Goal: Task Accomplishment & Management: Manage account settings

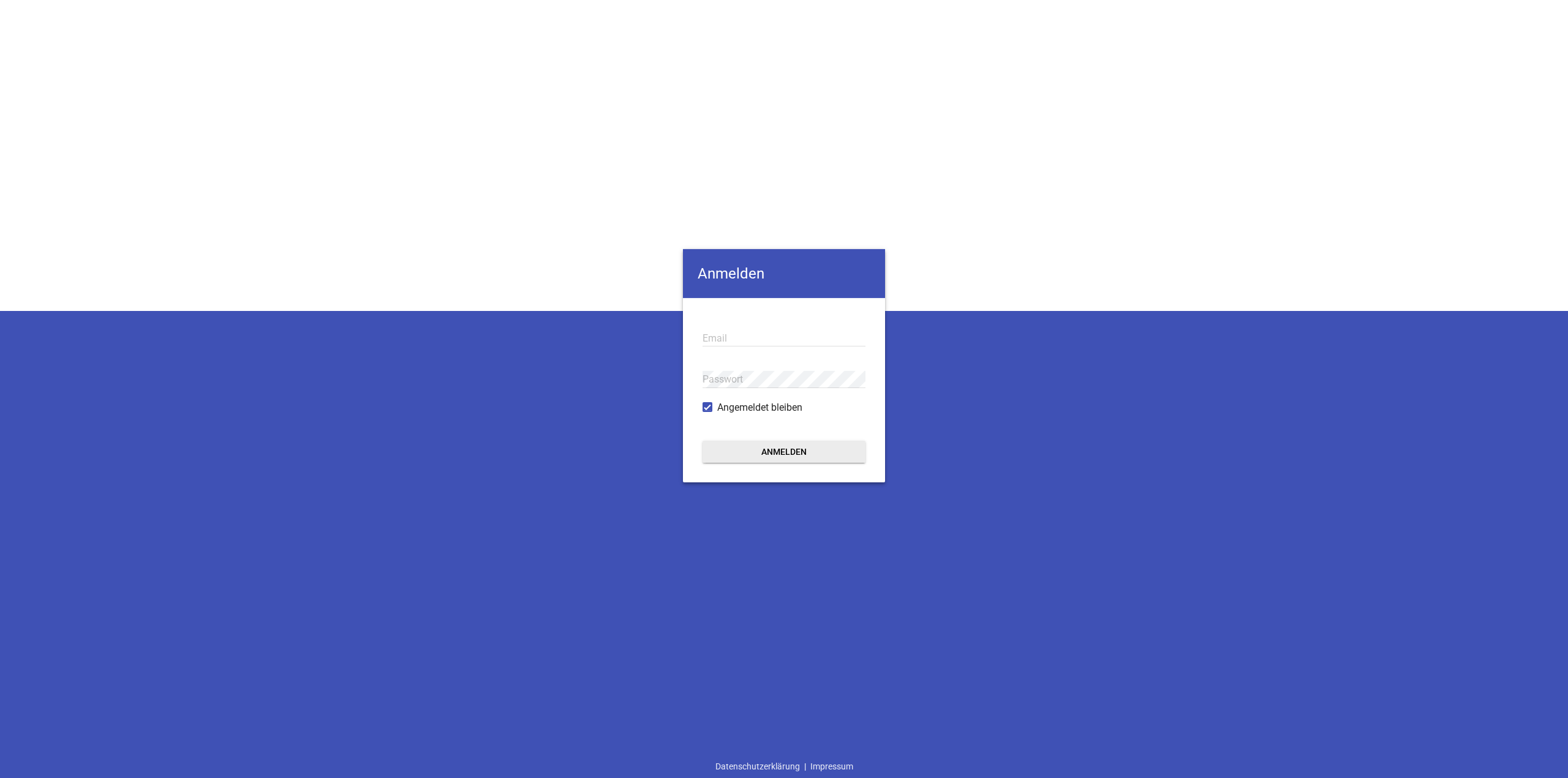
type input "[EMAIL_ADDRESS][DOMAIN_NAME]"
click at [818, 446] on button "Anmelden" at bounding box center [784, 452] width 163 height 22
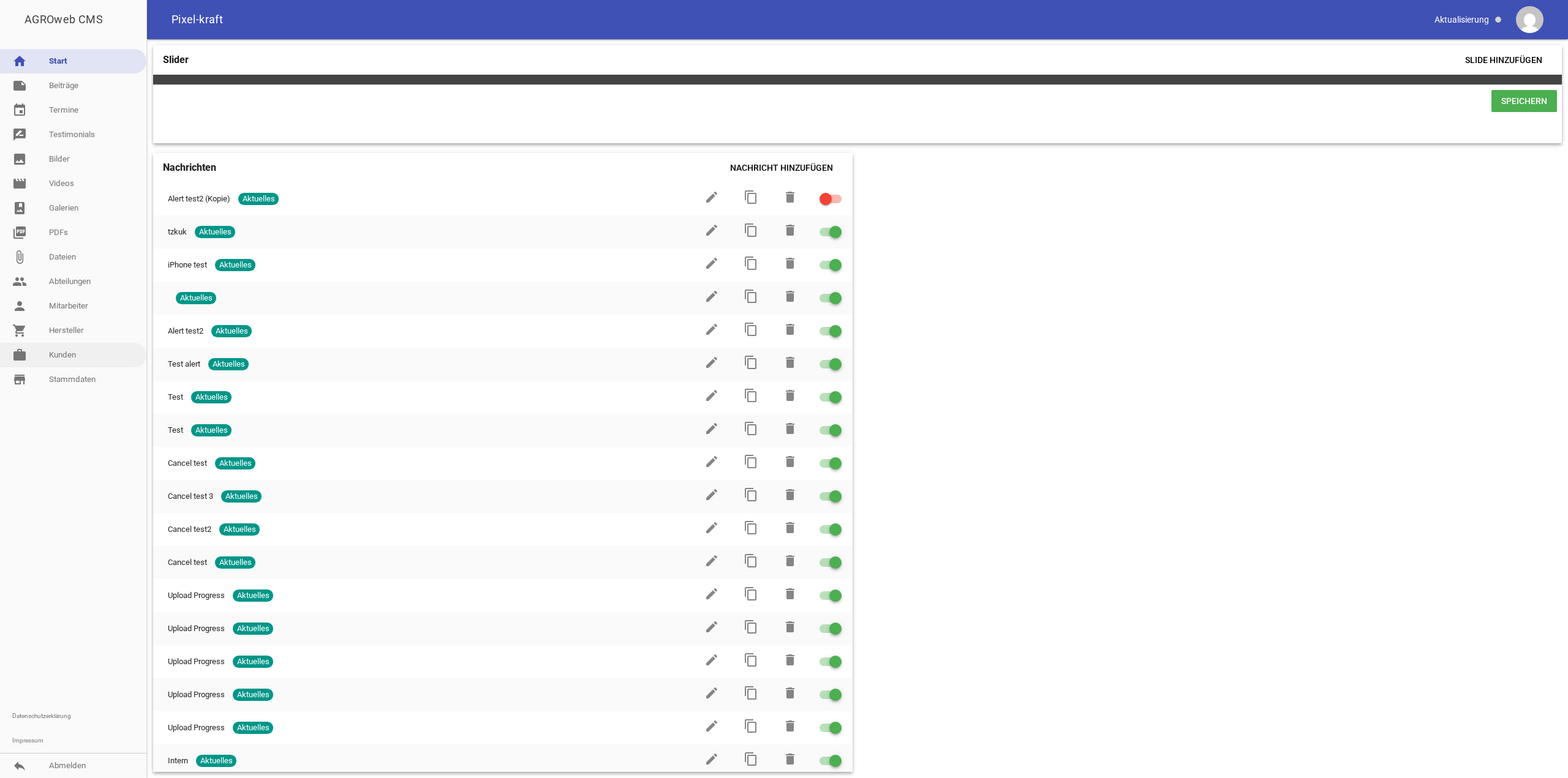
click at [85, 363] on link "work [PERSON_NAME]" at bounding box center [73, 355] width 146 height 24
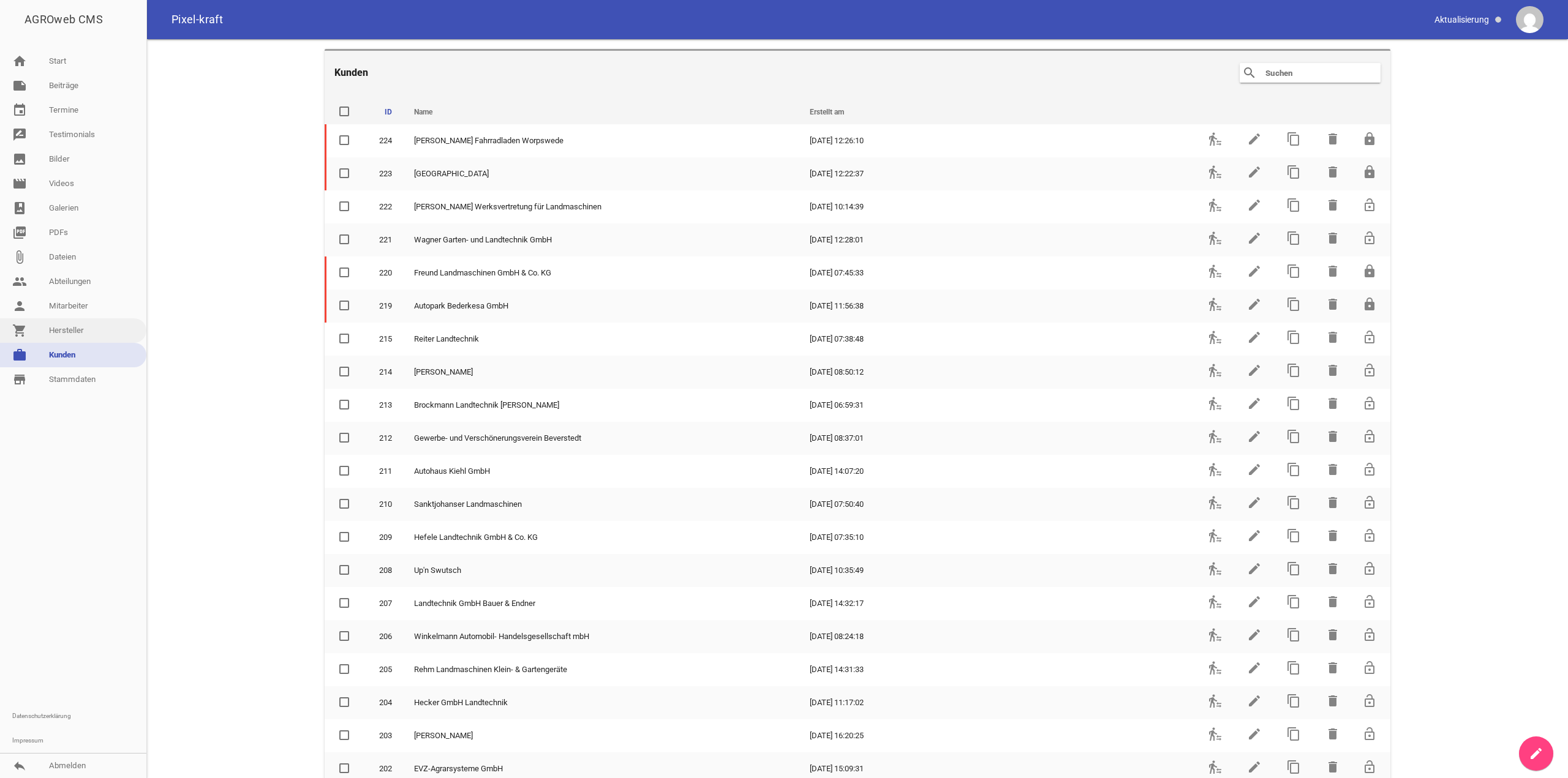
click at [81, 323] on link "shopping_cart Hersteller" at bounding box center [73, 330] width 146 height 24
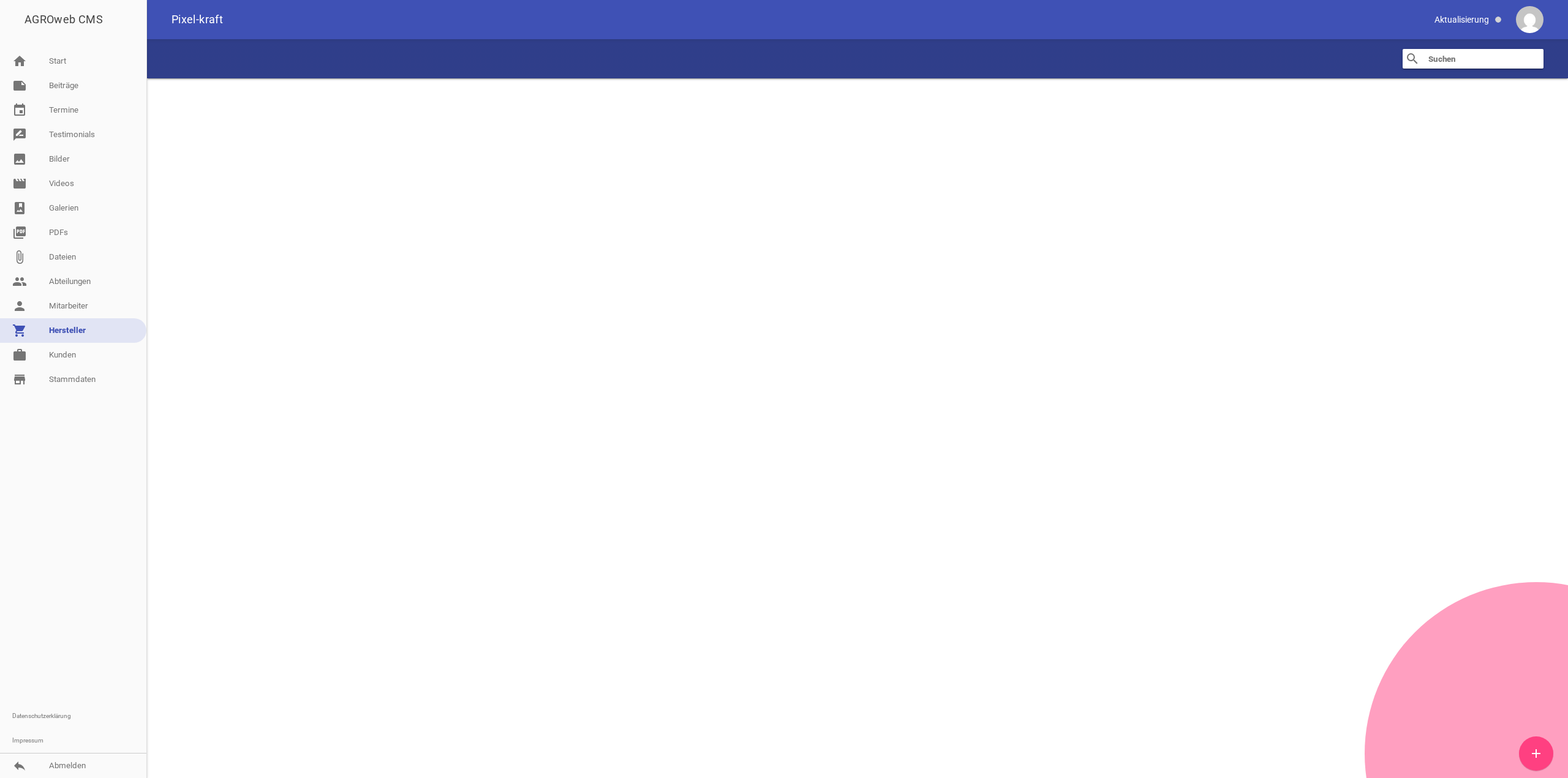
click at [1445, 58] on input "text" at bounding box center [1476, 58] width 98 height 14
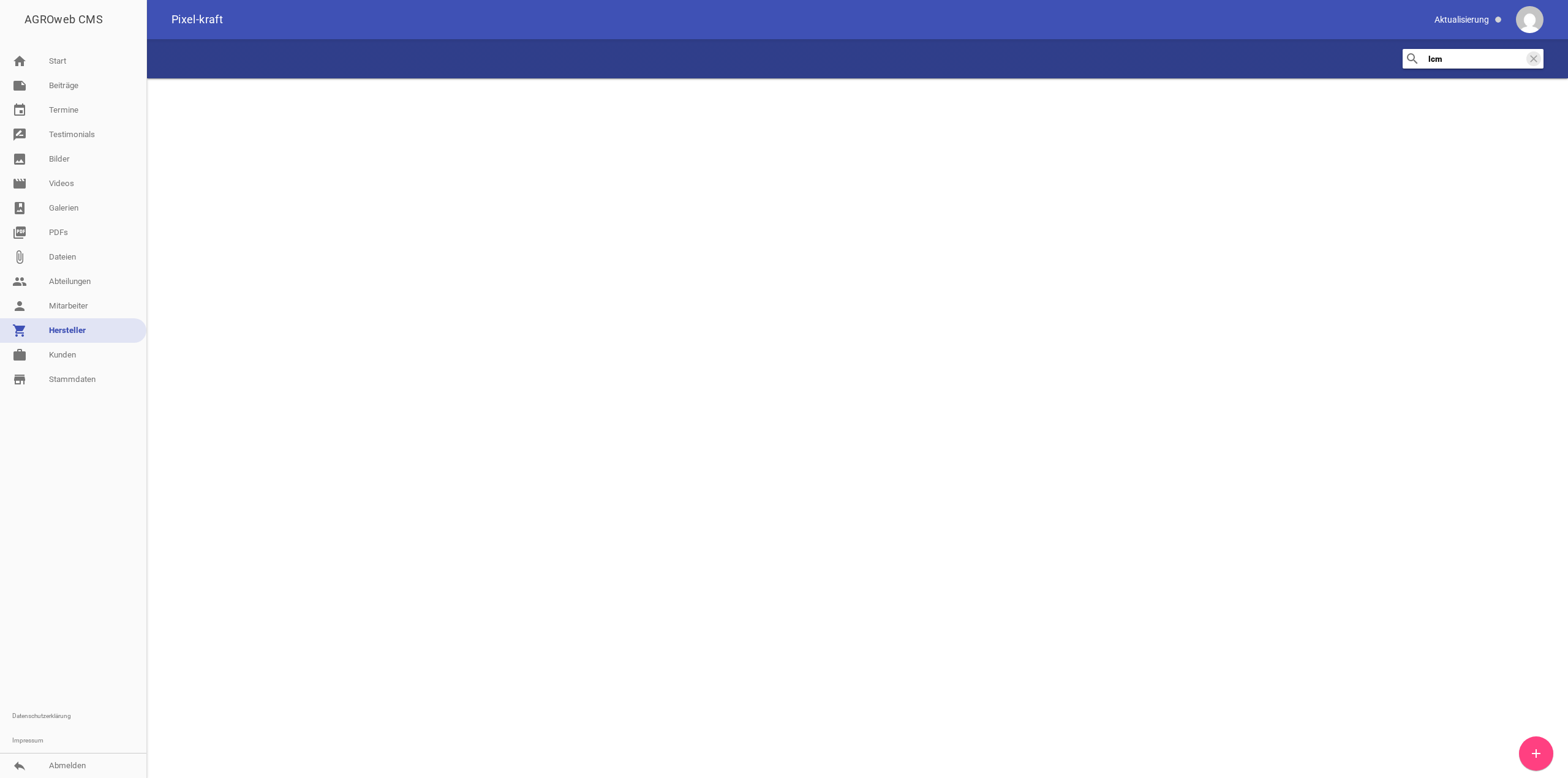
click at [1469, 60] on input "lcm" at bounding box center [1476, 58] width 98 height 14
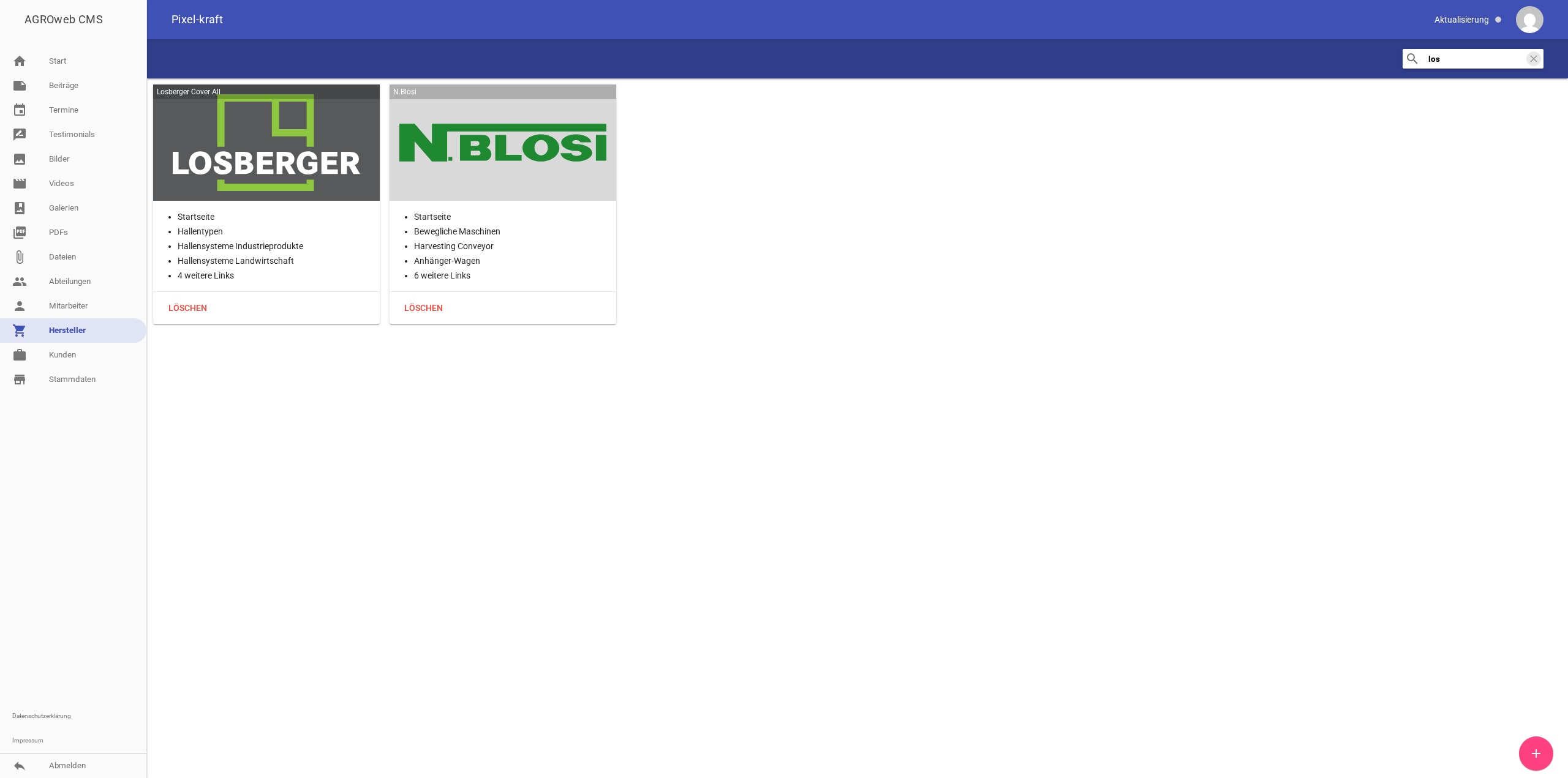
type input "los"
click at [227, 133] on div at bounding box center [266, 142] width 207 height 97
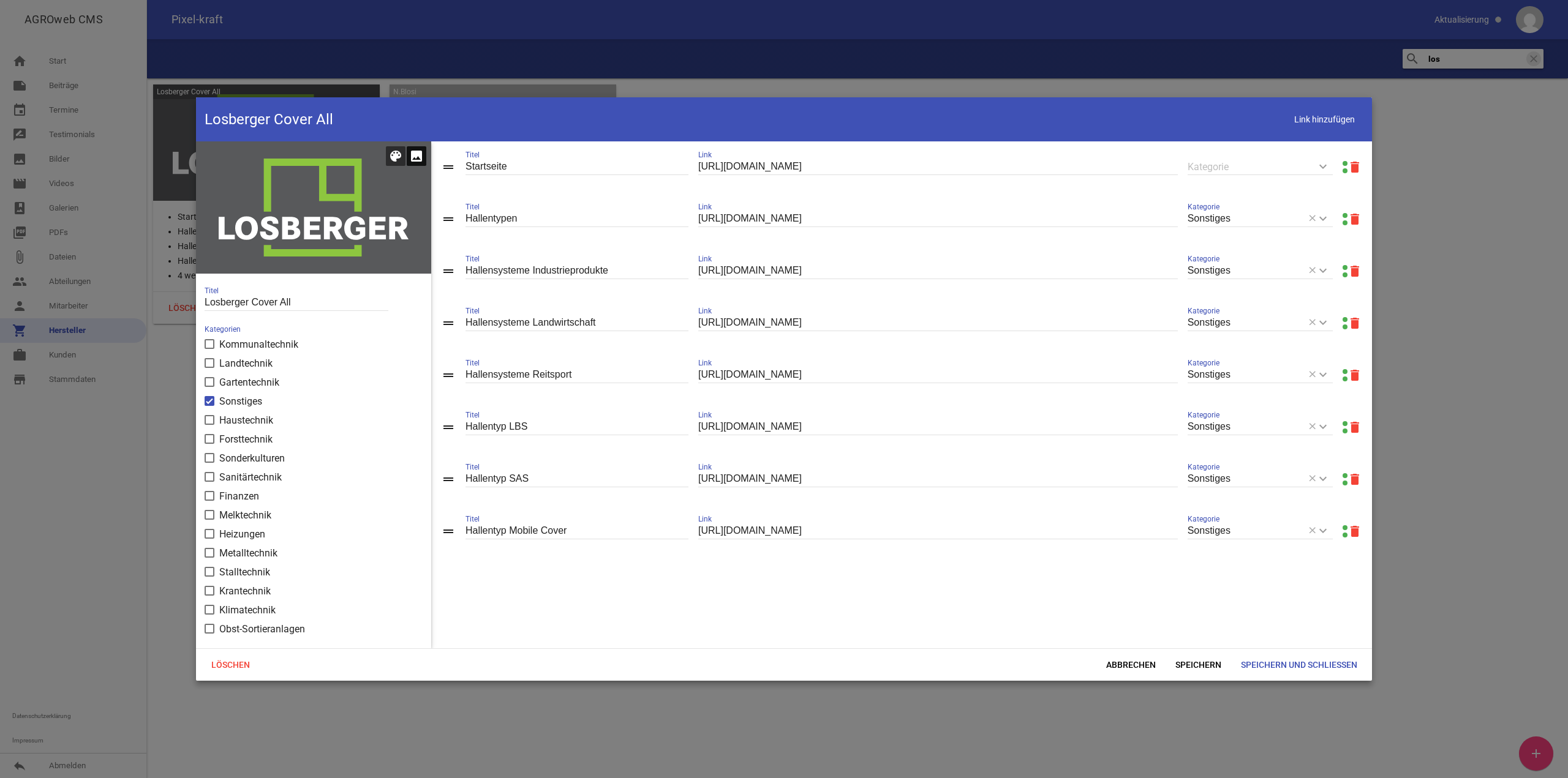
click at [417, 157] on icon "image" at bounding box center [416, 156] width 14 height 14
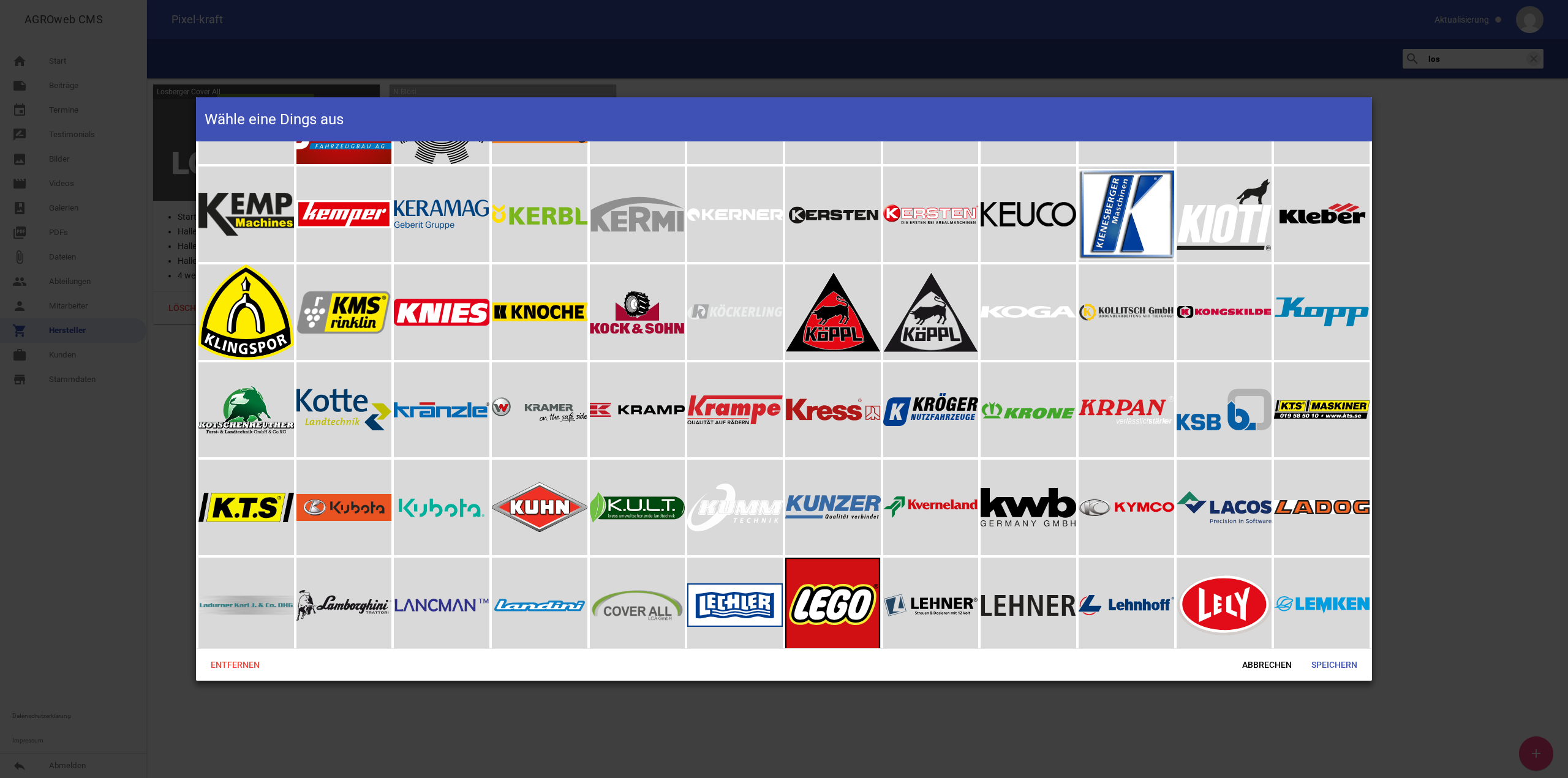
scroll to position [3306, 0]
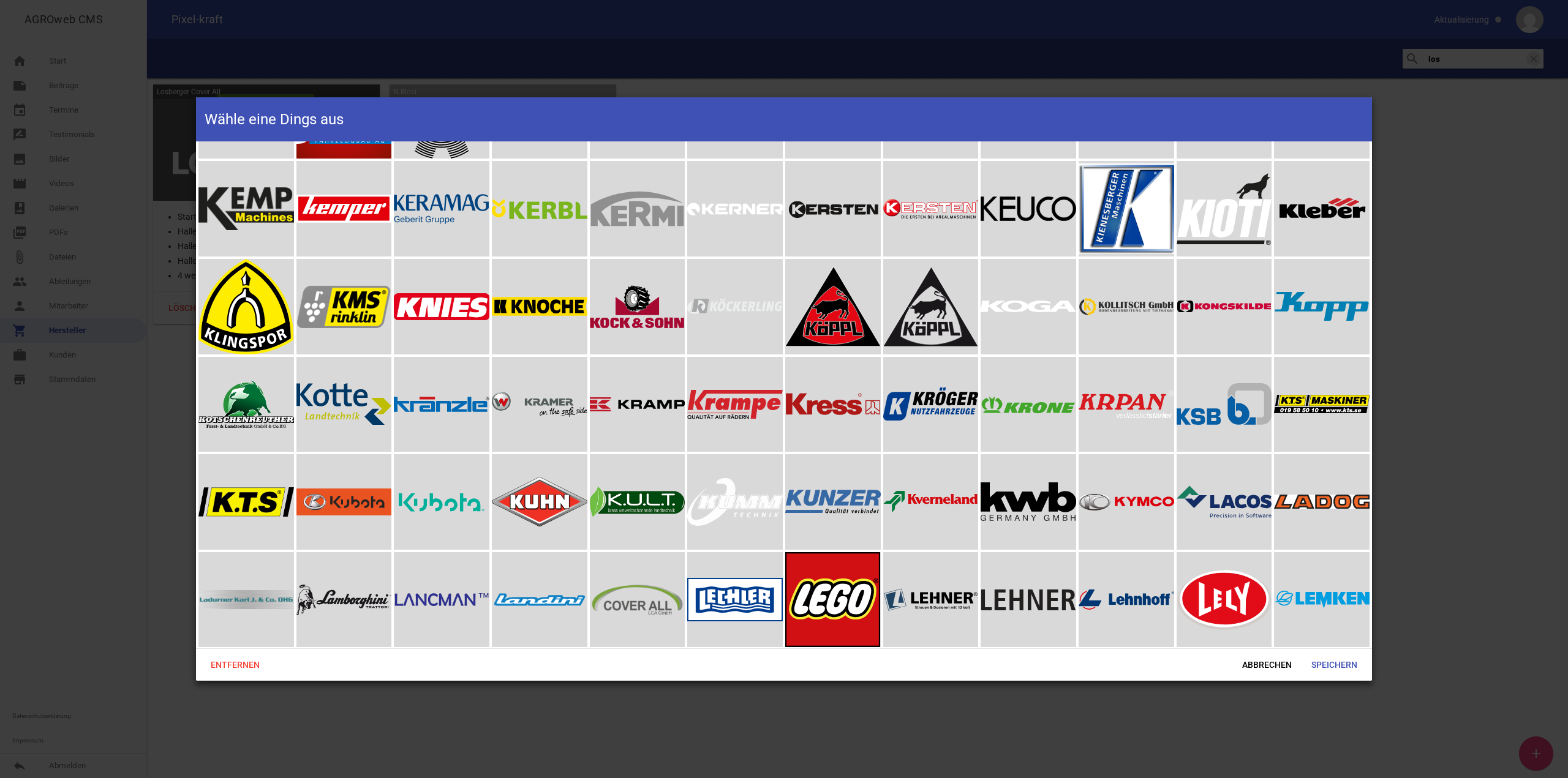
click at [630, 588] on div at bounding box center [637, 599] width 95 height 95
click at [1364, 666] on span "Speichern" at bounding box center [1335, 665] width 66 height 22
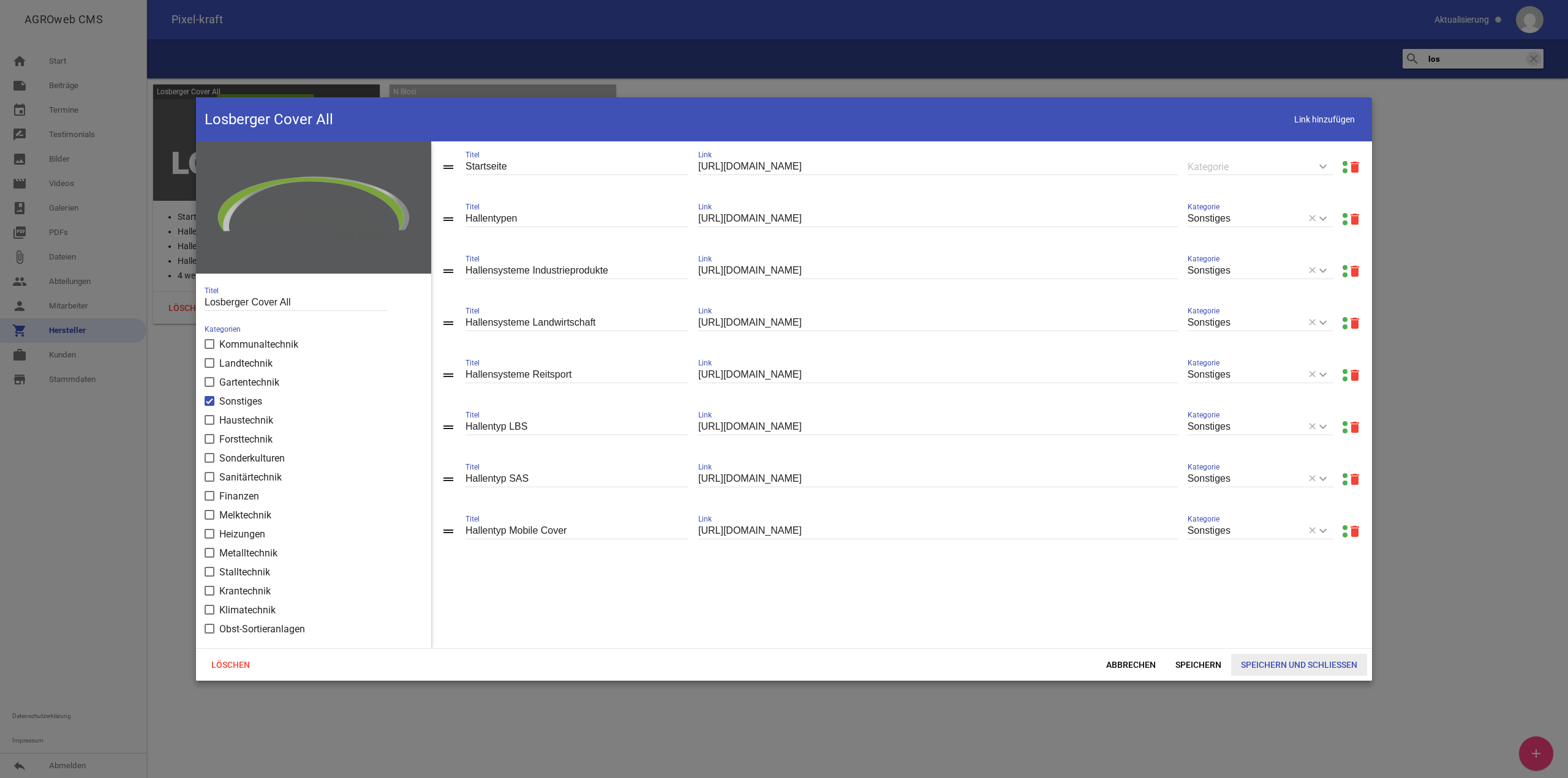
click at [1286, 664] on span "Speichern und Schließen" at bounding box center [1299, 665] width 136 height 22
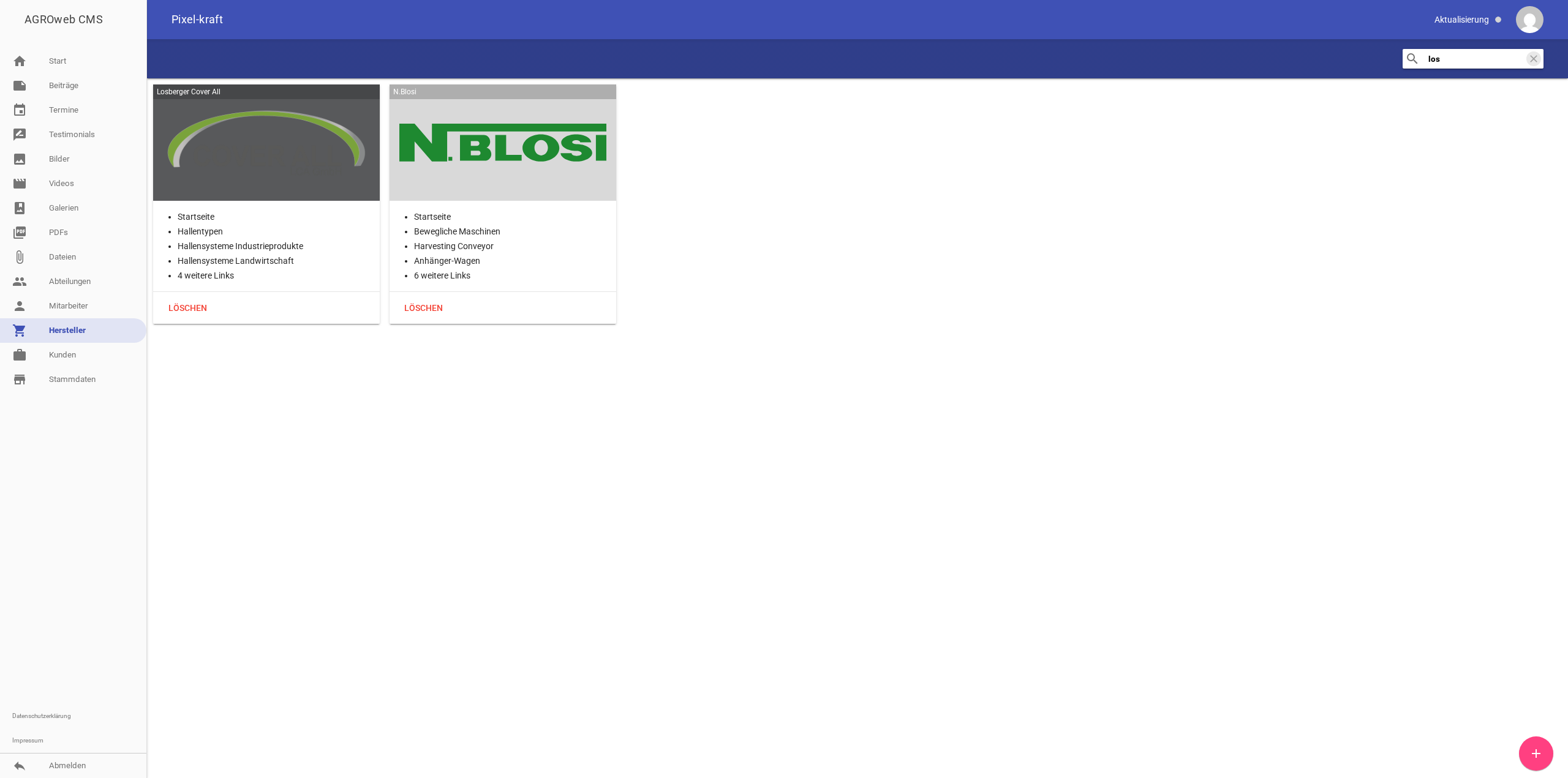
click at [263, 152] on div at bounding box center [266, 142] width 207 height 97
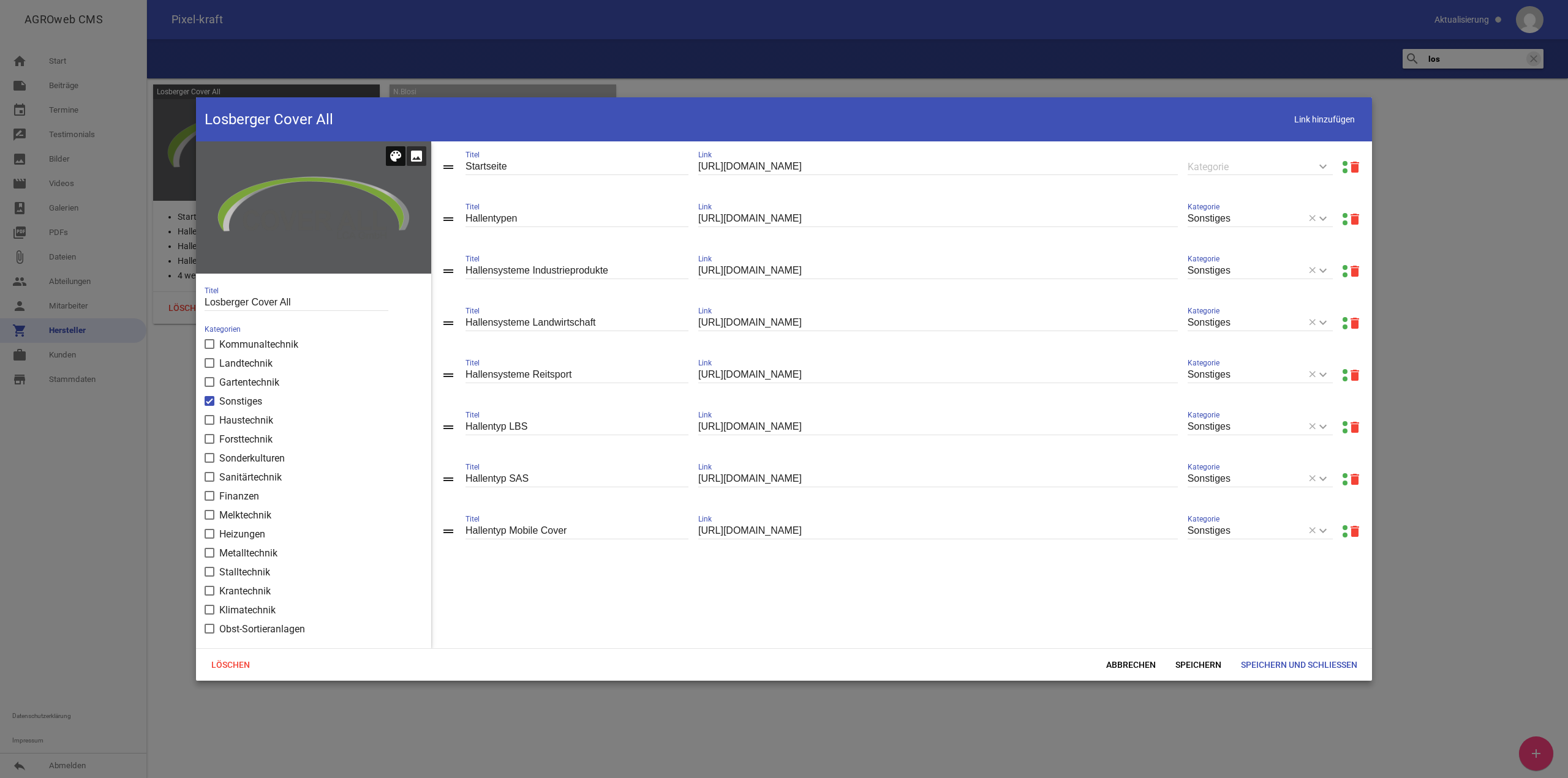
click at [396, 157] on icon "color_lens" at bounding box center [395, 156] width 14 height 14
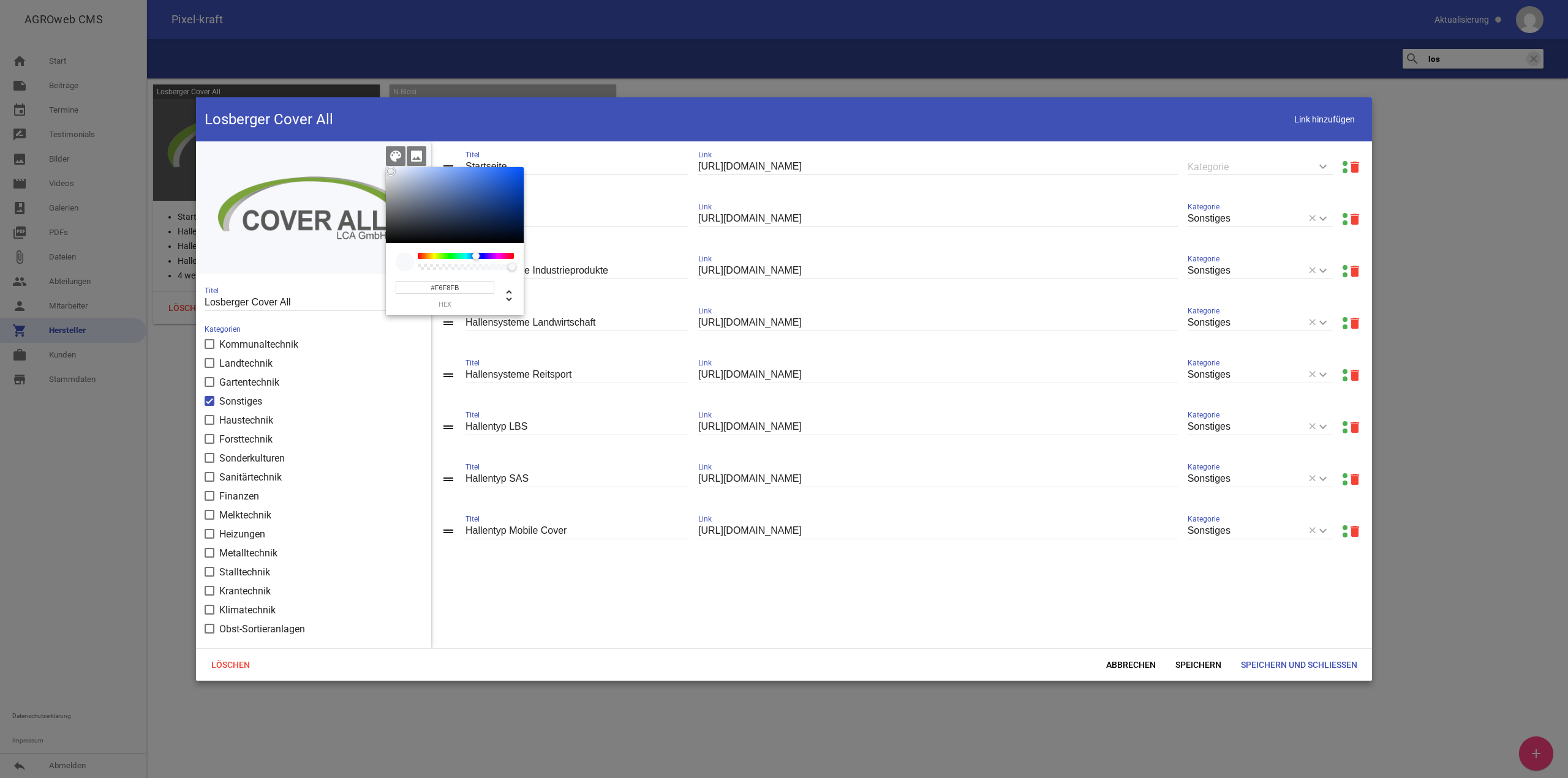
type input "#FFFFFF"
drag, startPoint x: 403, startPoint y: 184, endPoint x: 368, endPoint y: 142, distance: 54.7
click at [368, 142] on div "color_lens image #FFFFFF hex 255 r 255 g 255 b 1 a 220 h 0% s 100% l 1 a" at bounding box center [313, 207] width 235 height 132
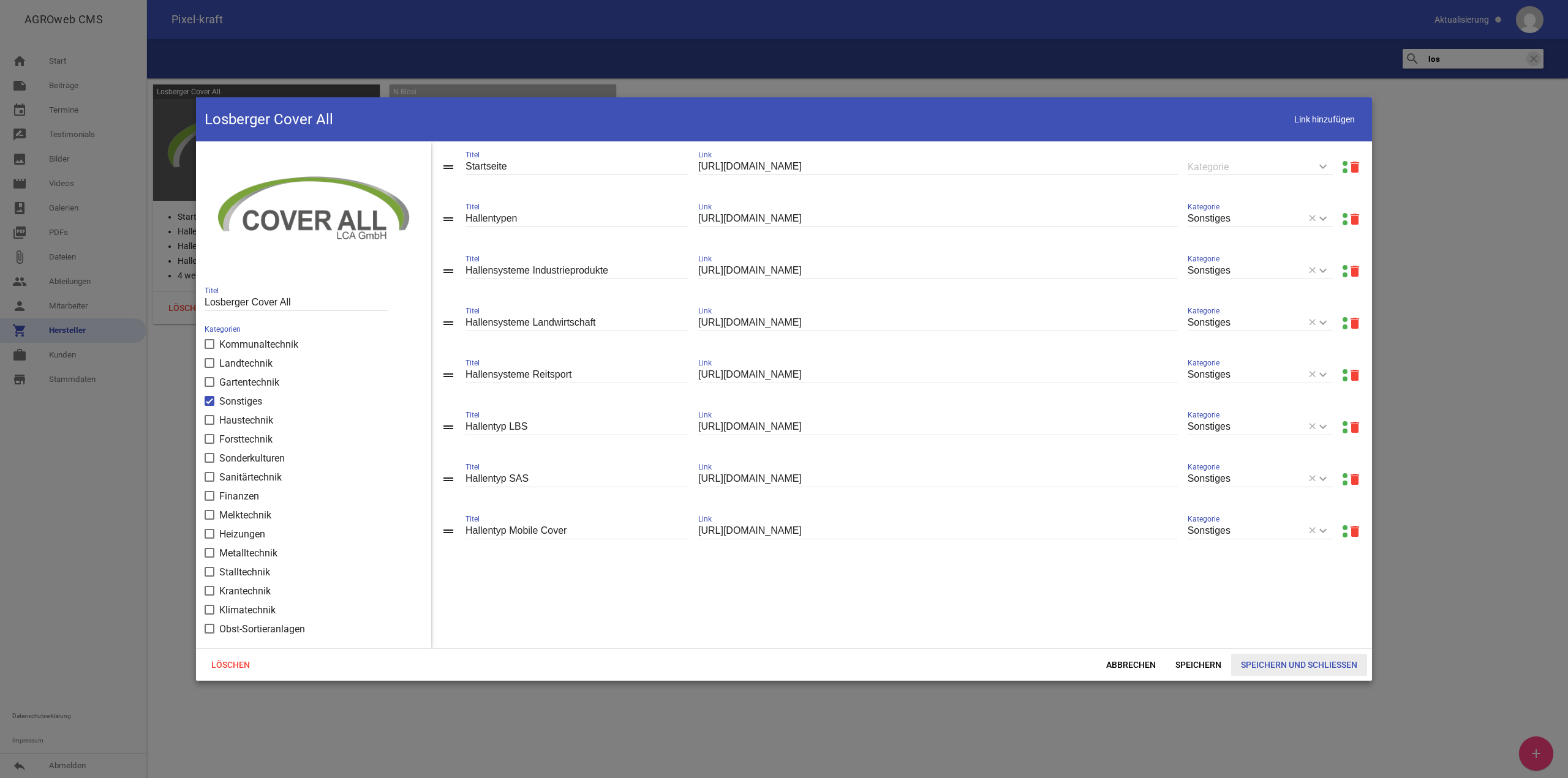
click at [1286, 666] on span "Speichern und Schließen" at bounding box center [1299, 665] width 136 height 22
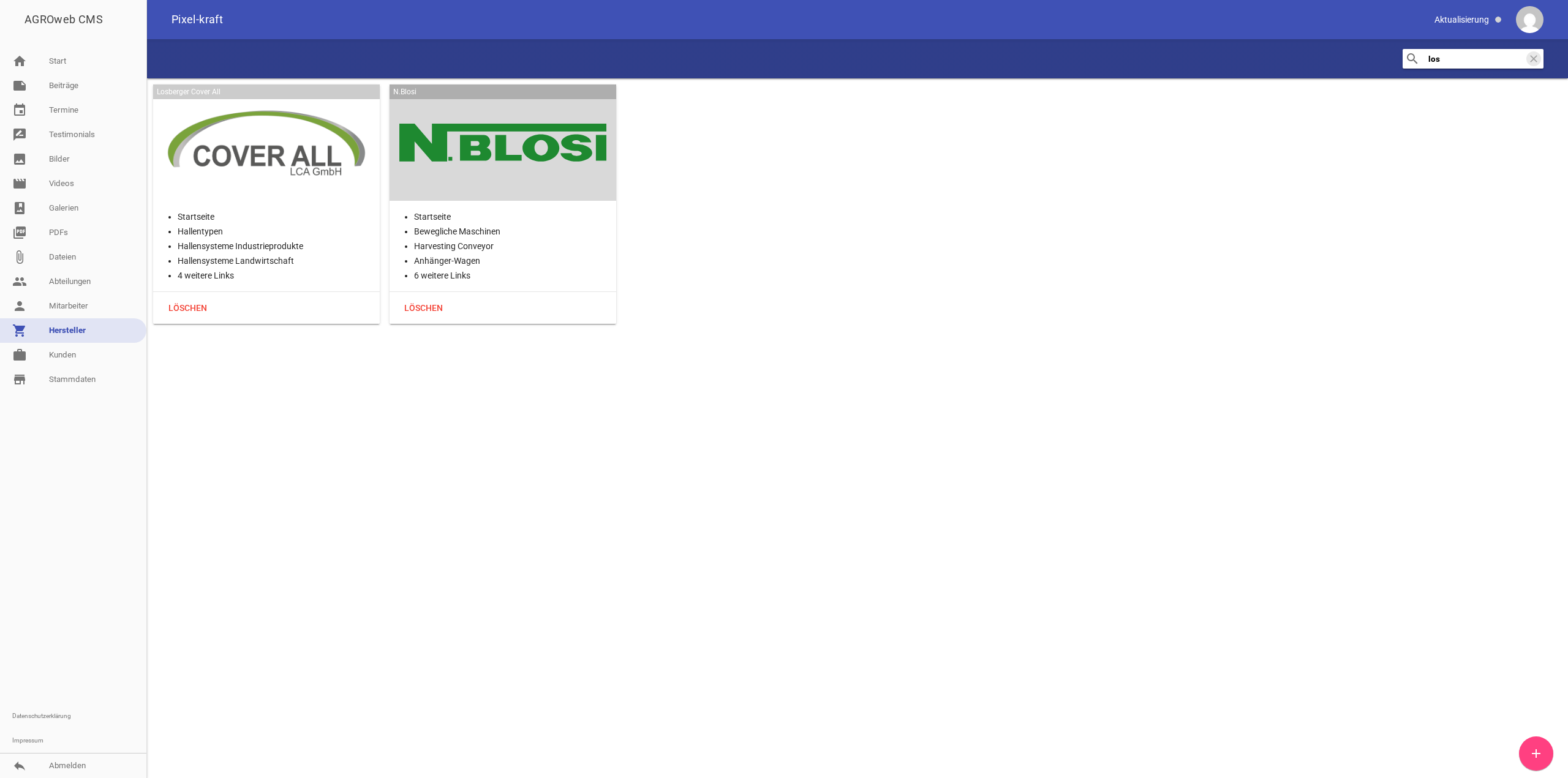
click at [1439, 63] on input "los" at bounding box center [1476, 58] width 98 height 14
click at [1439, 62] on input "los" at bounding box center [1476, 58] width 98 height 14
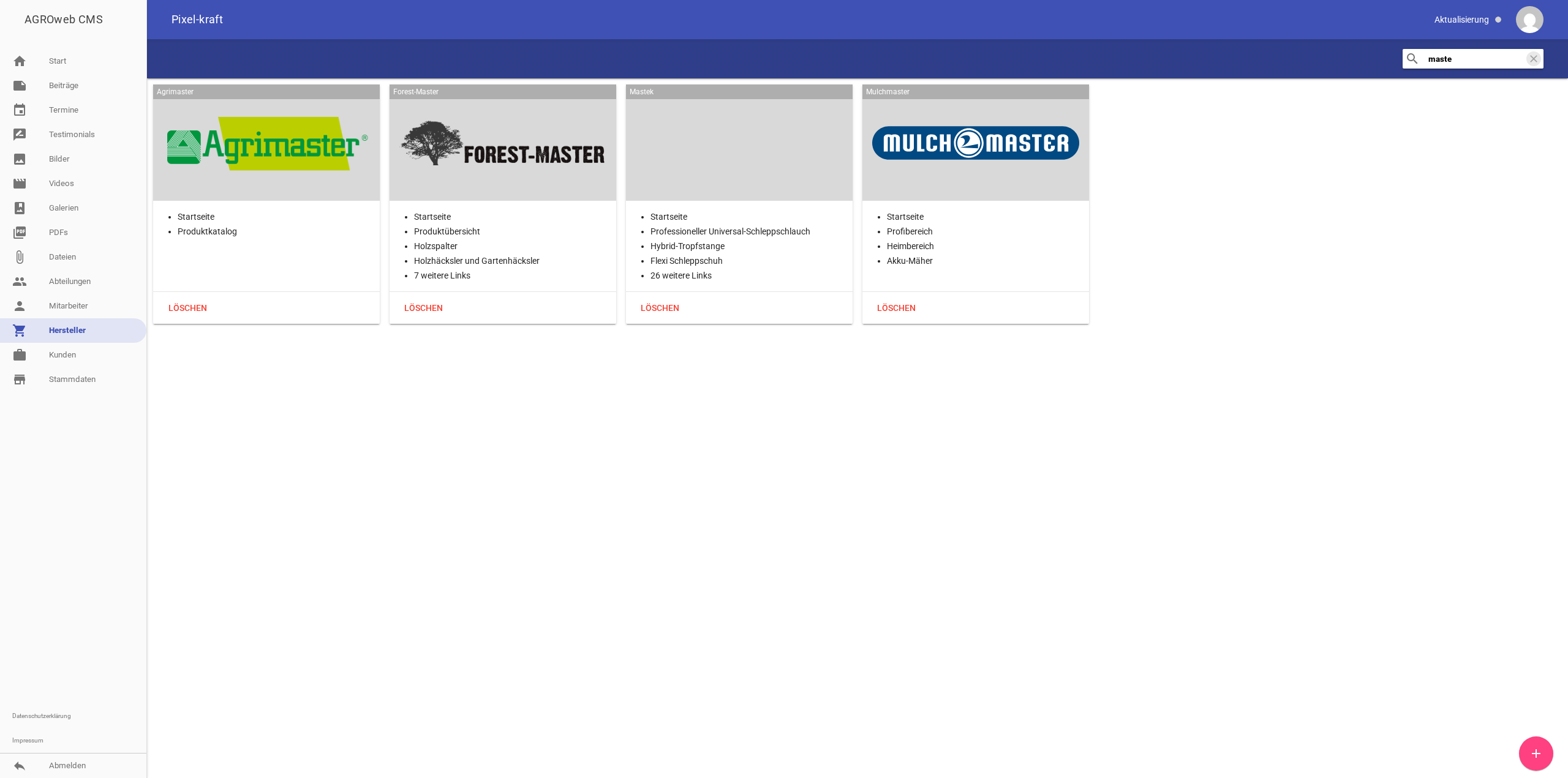
type input "maste"
click at [799, 162] on div at bounding box center [739, 142] width 207 height 97
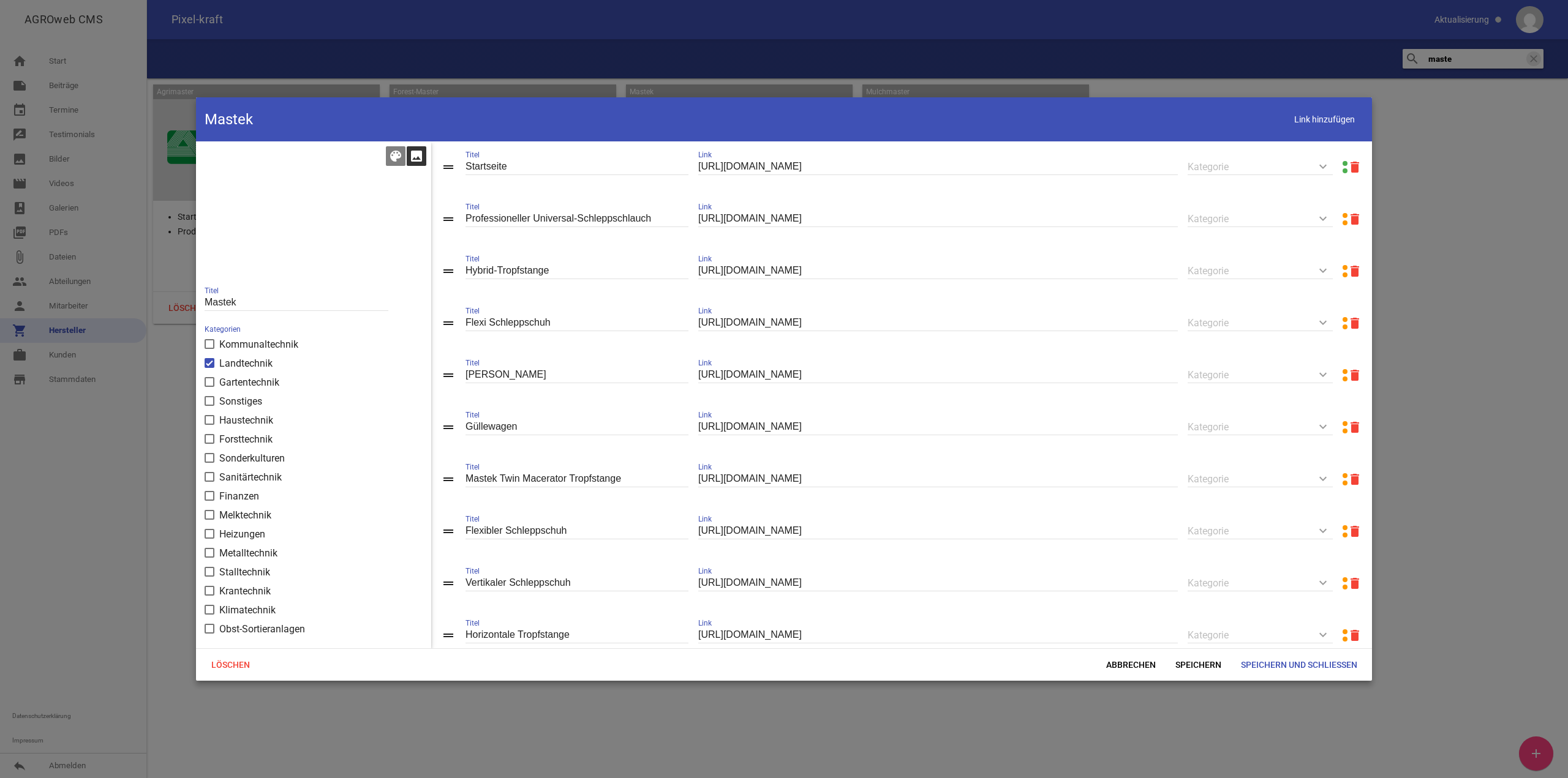
click at [419, 156] on icon "image" at bounding box center [416, 156] width 14 height 14
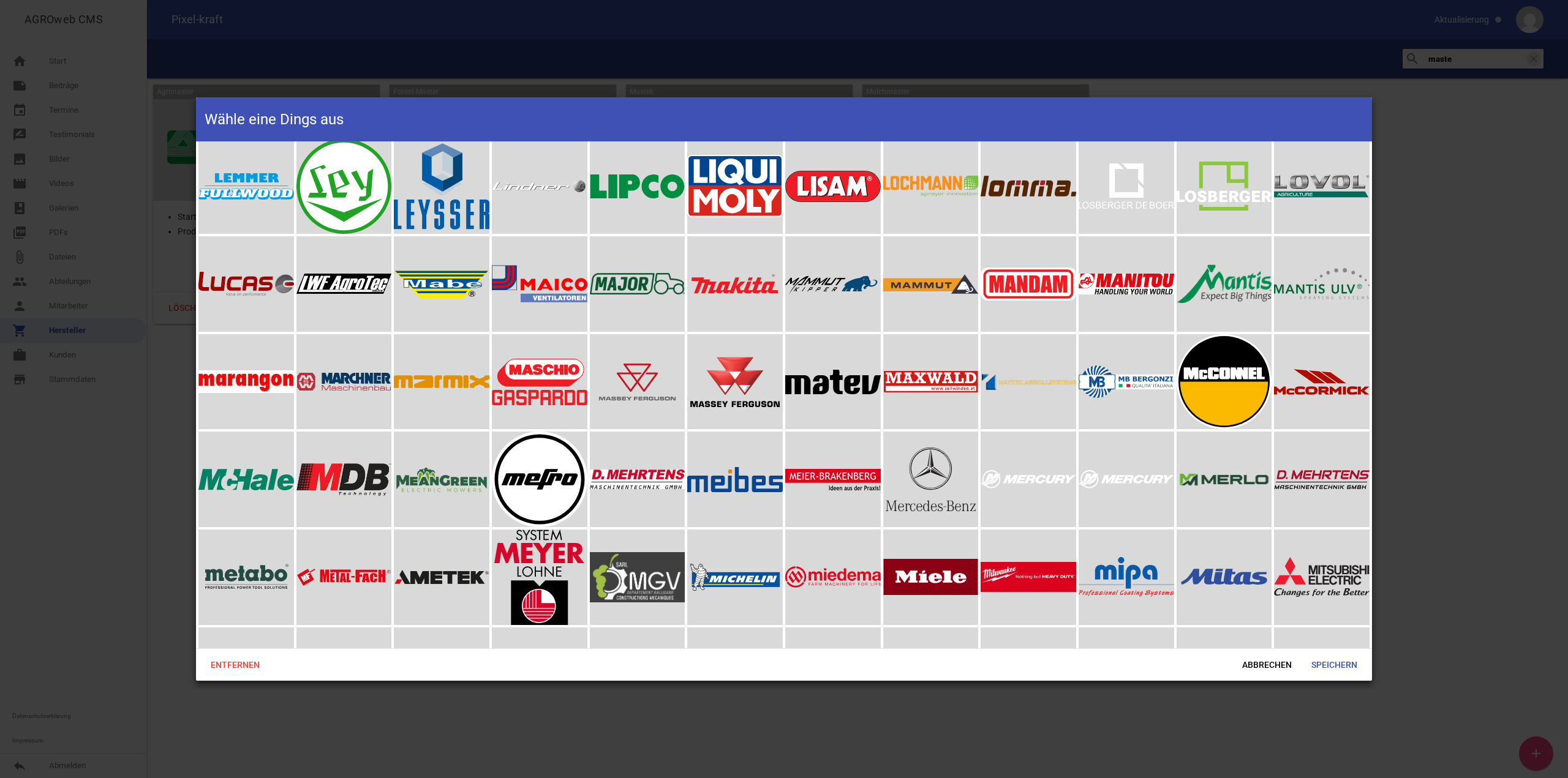
scroll to position [3796, 0]
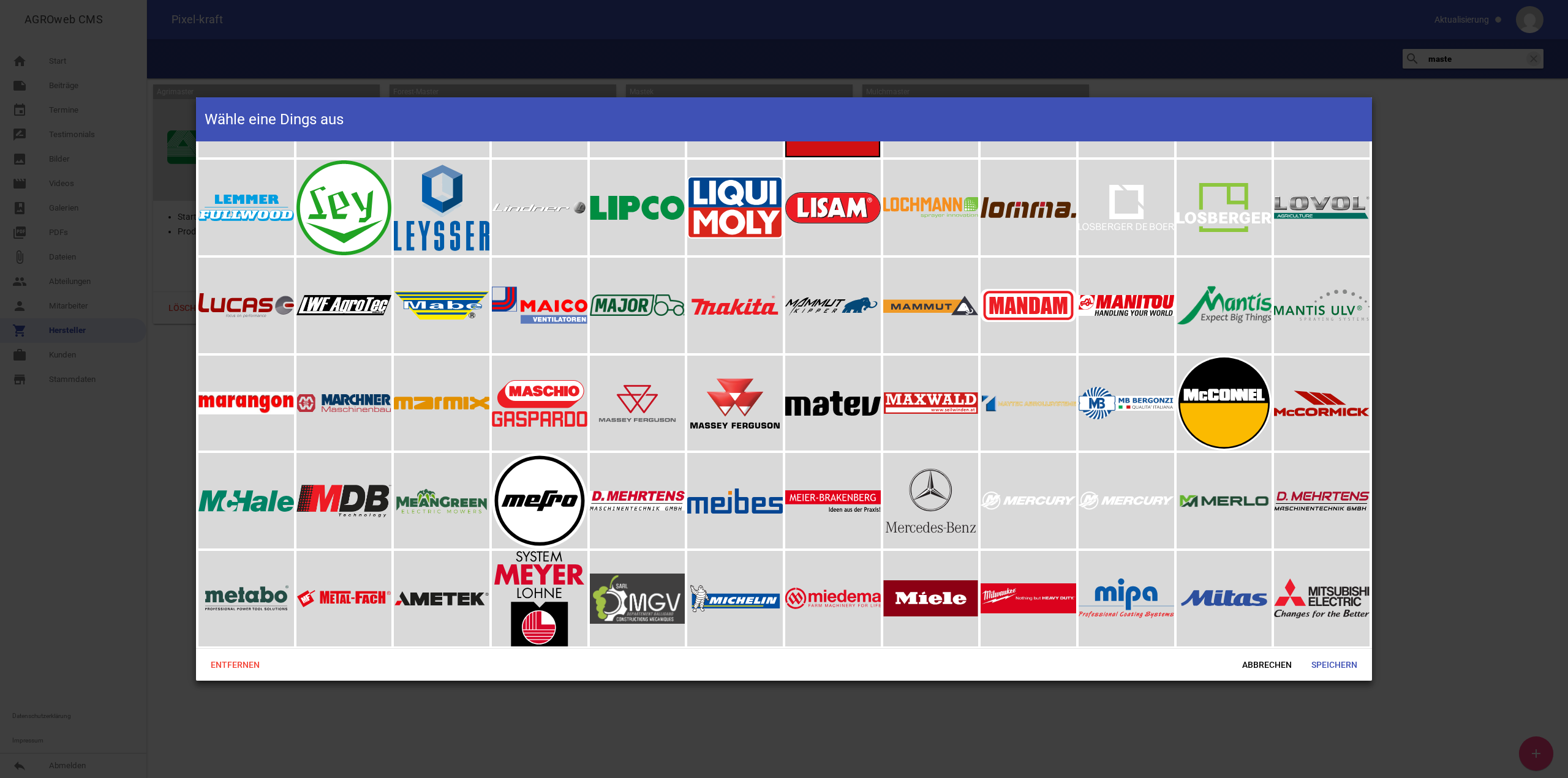
click at [157, 366] on div at bounding box center [784, 389] width 1568 height 778
click at [1249, 672] on span "Abbrechen" at bounding box center [1266, 665] width 69 height 22
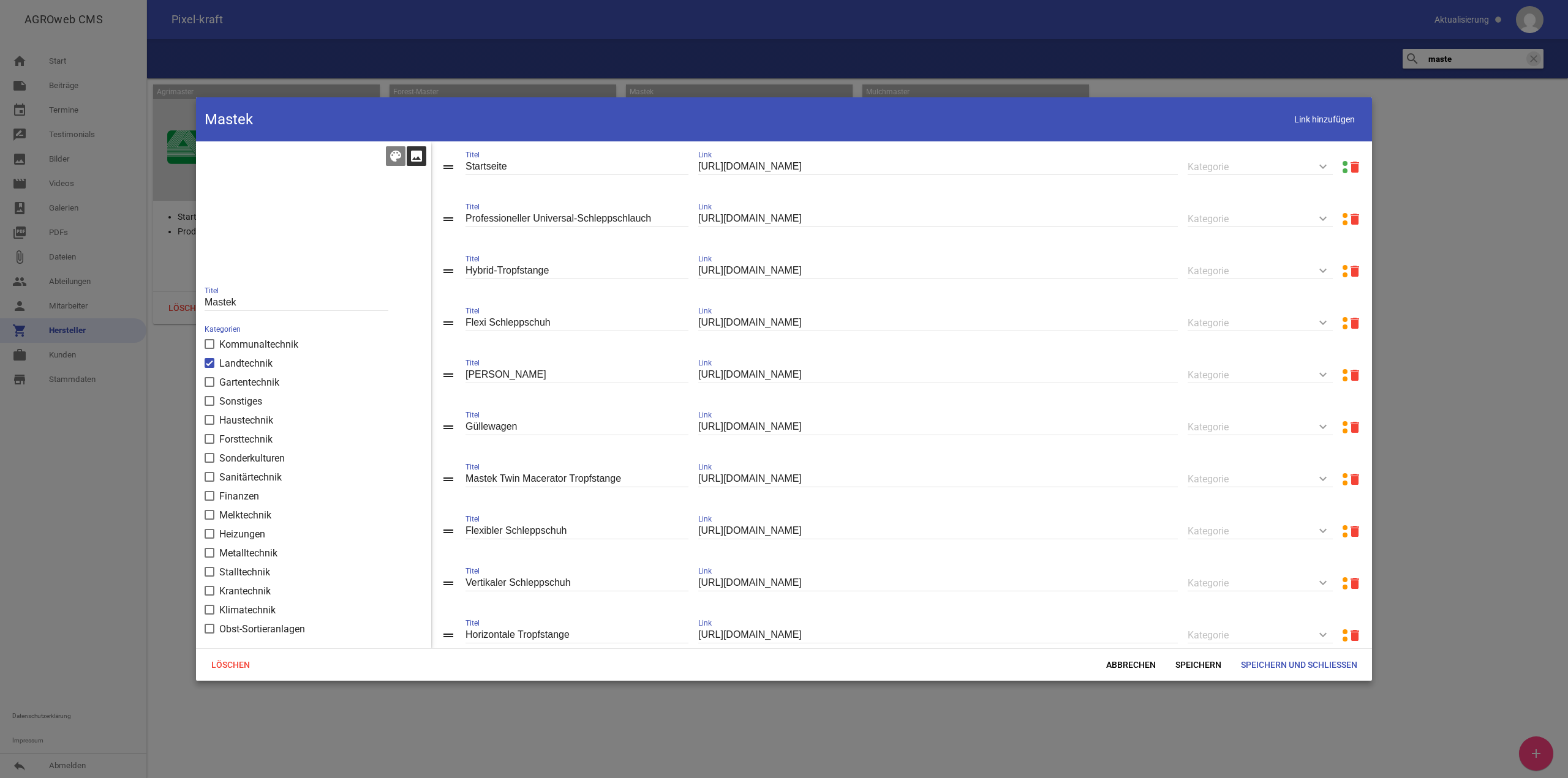
click at [411, 157] on icon "image" at bounding box center [416, 156] width 14 height 14
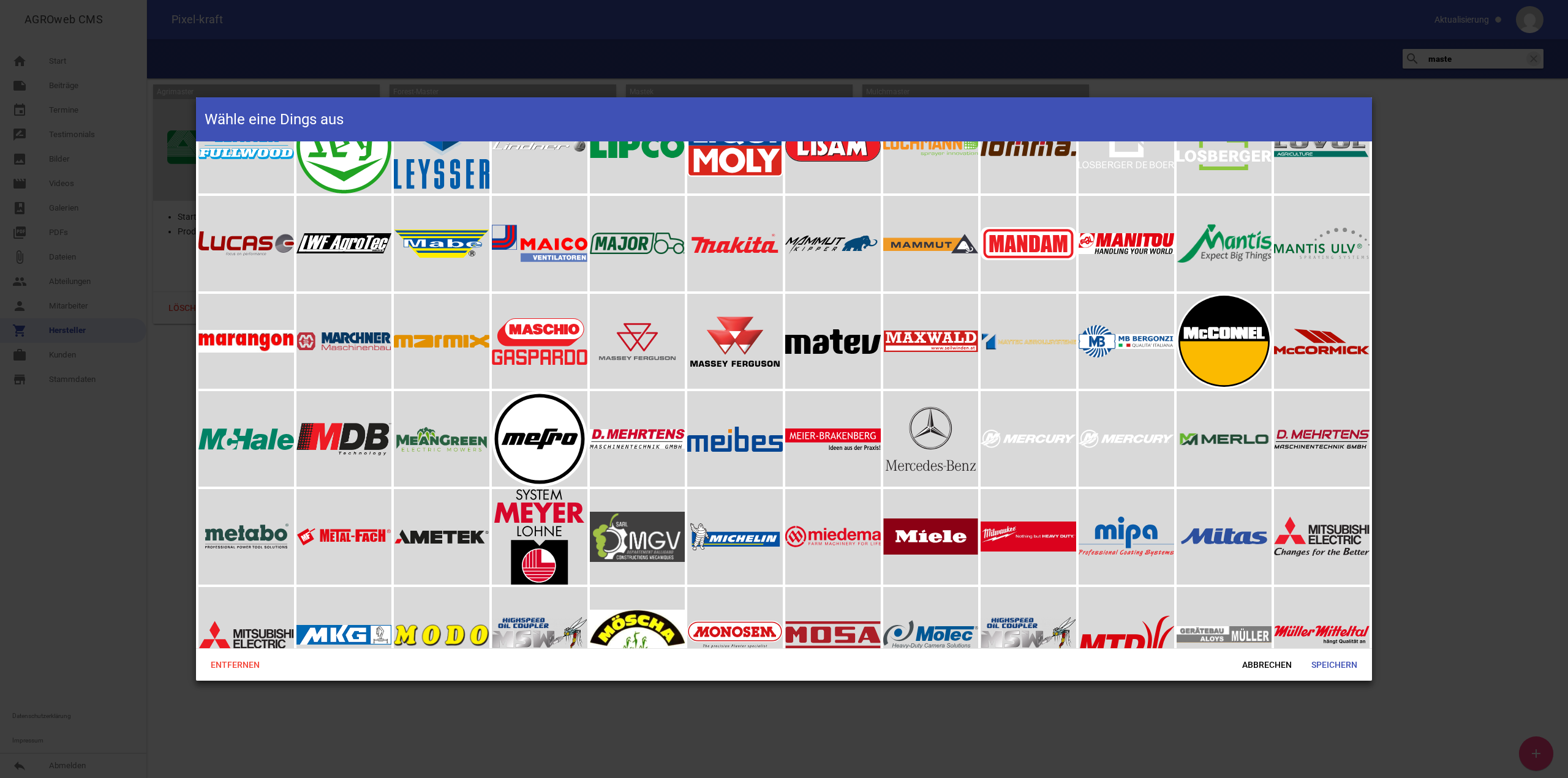
scroll to position [3857, 0]
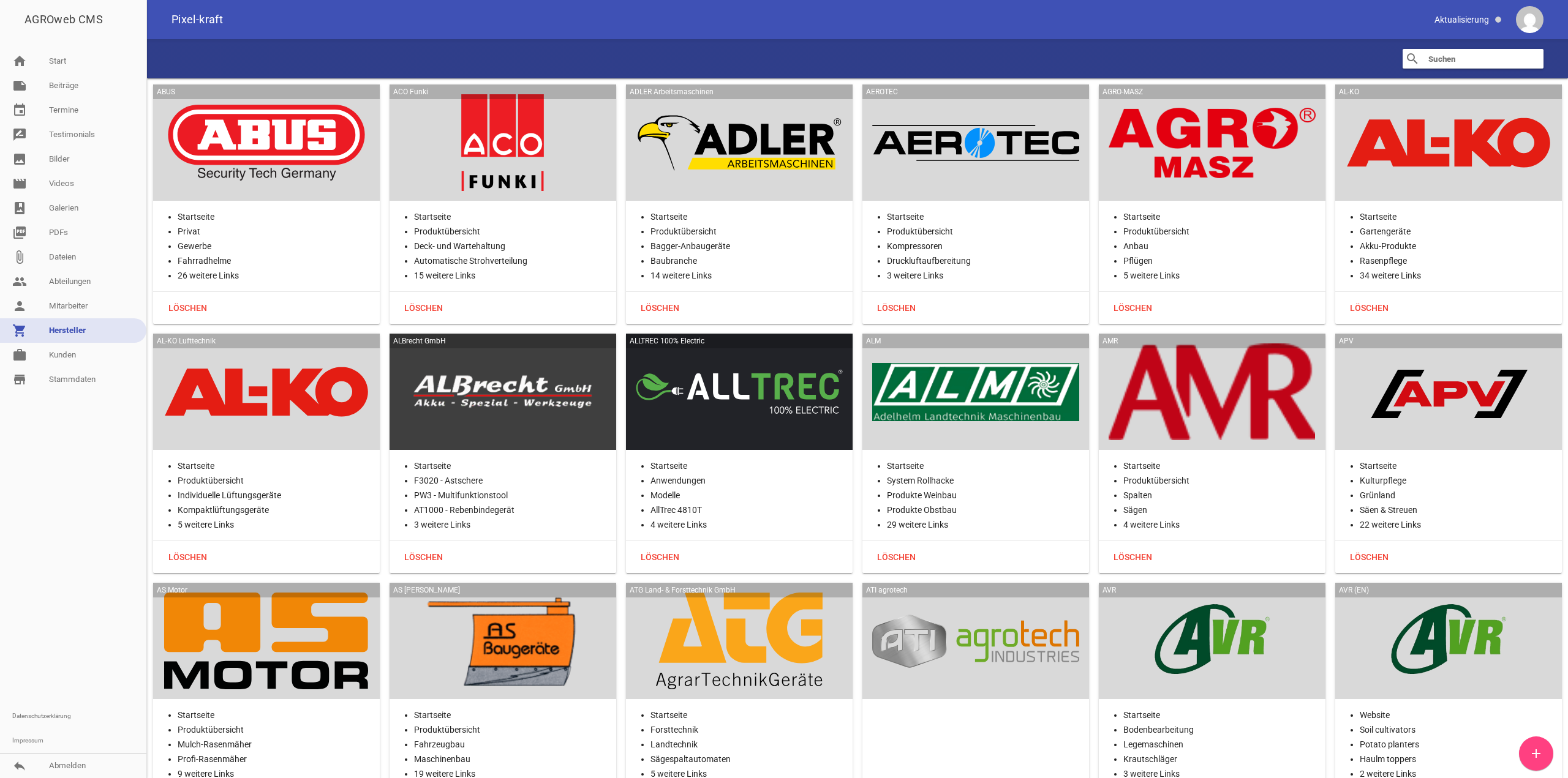
click at [1440, 63] on input "text" at bounding box center [1476, 58] width 98 height 14
click at [1444, 68] on div "search clear" at bounding box center [858, 59] width 1422 height 39
click at [1447, 66] on input "text" at bounding box center [1476, 58] width 98 height 14
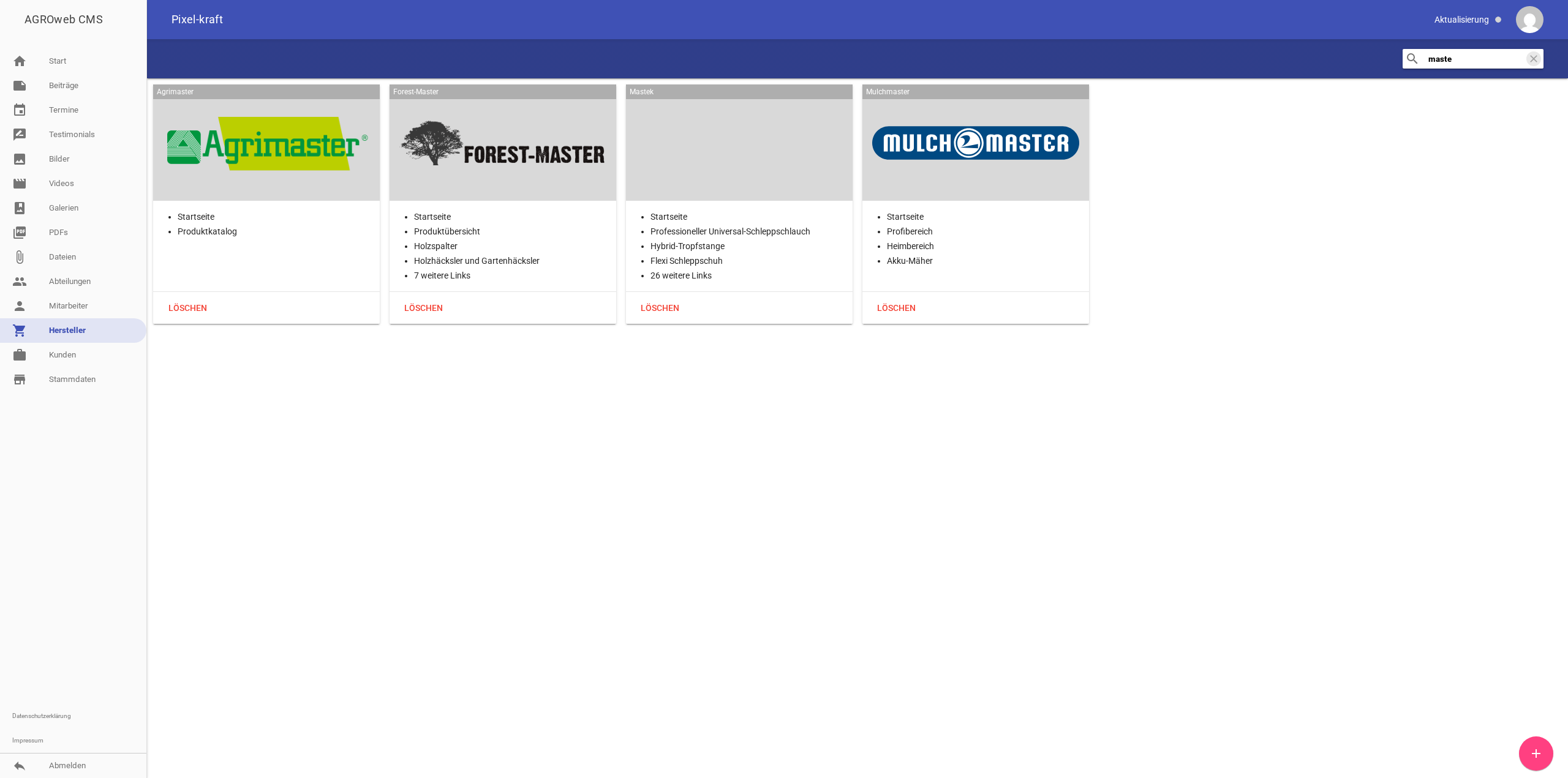
type input "maste"
click at [692, 157] on div at bounding box center [739, 142] width 207 height 97
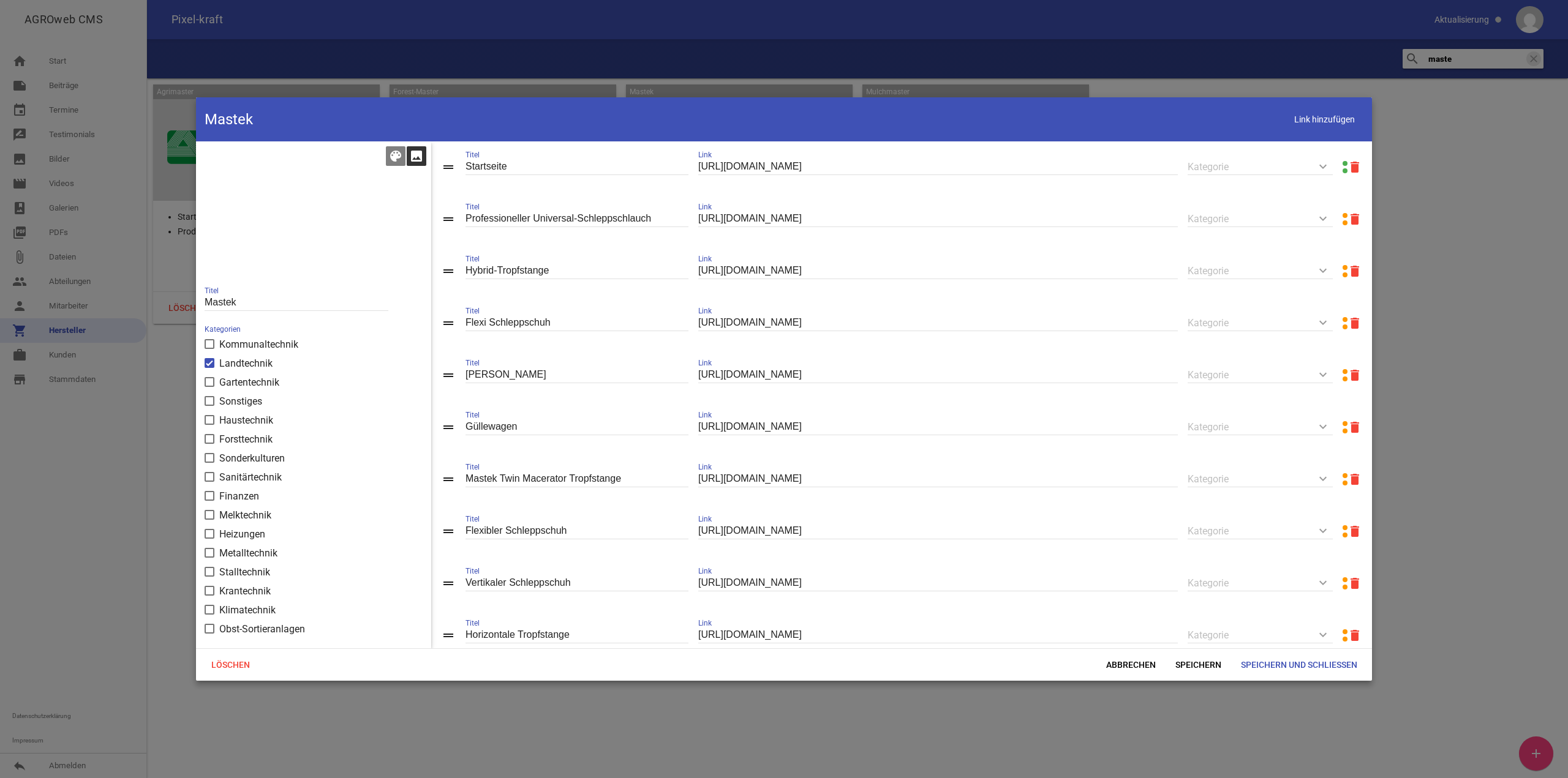
click at [412, 159] on icon "image" at bounding box center [416, 156] width 14 height 14
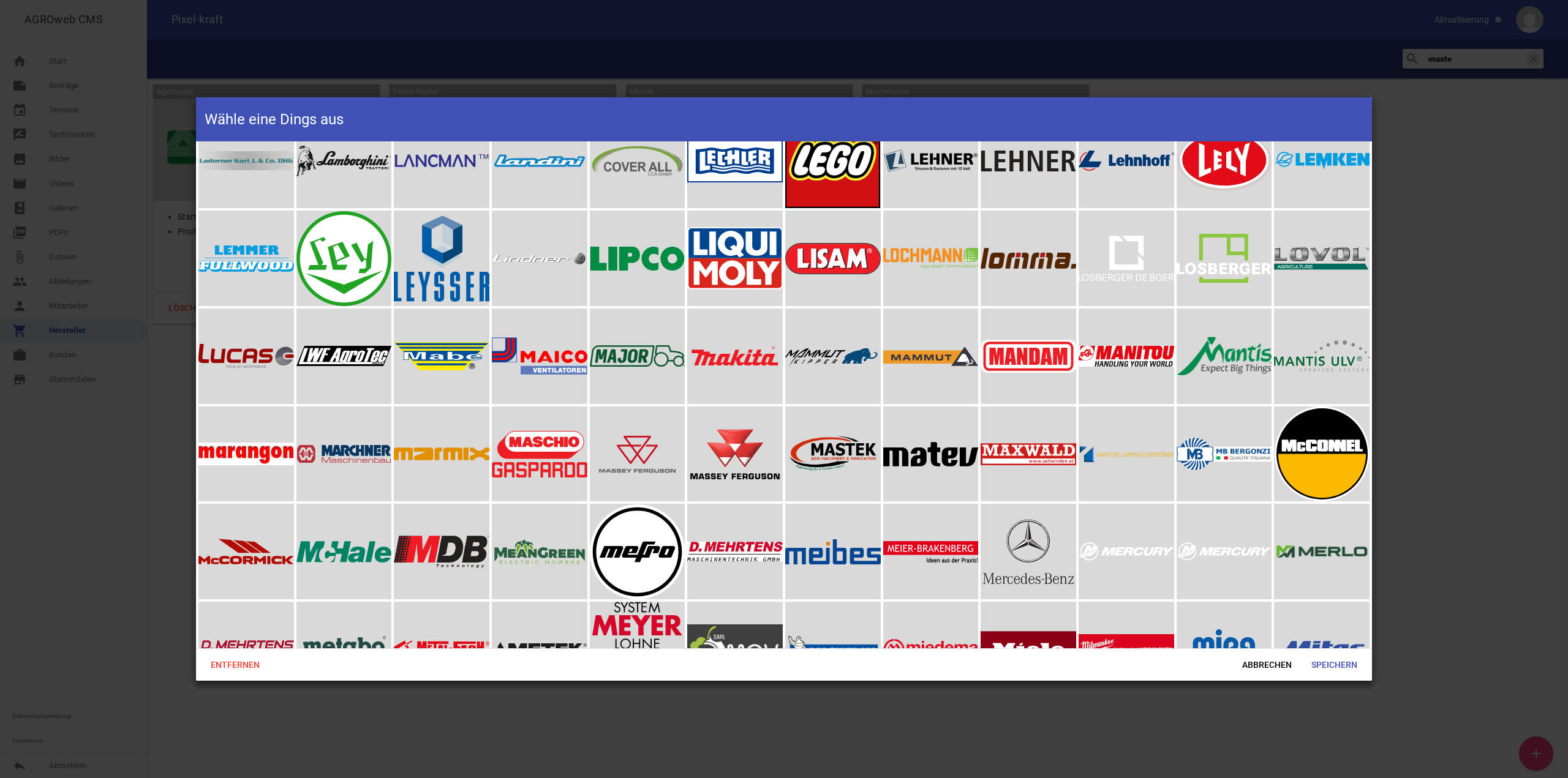
scroll to position [3673, 0]
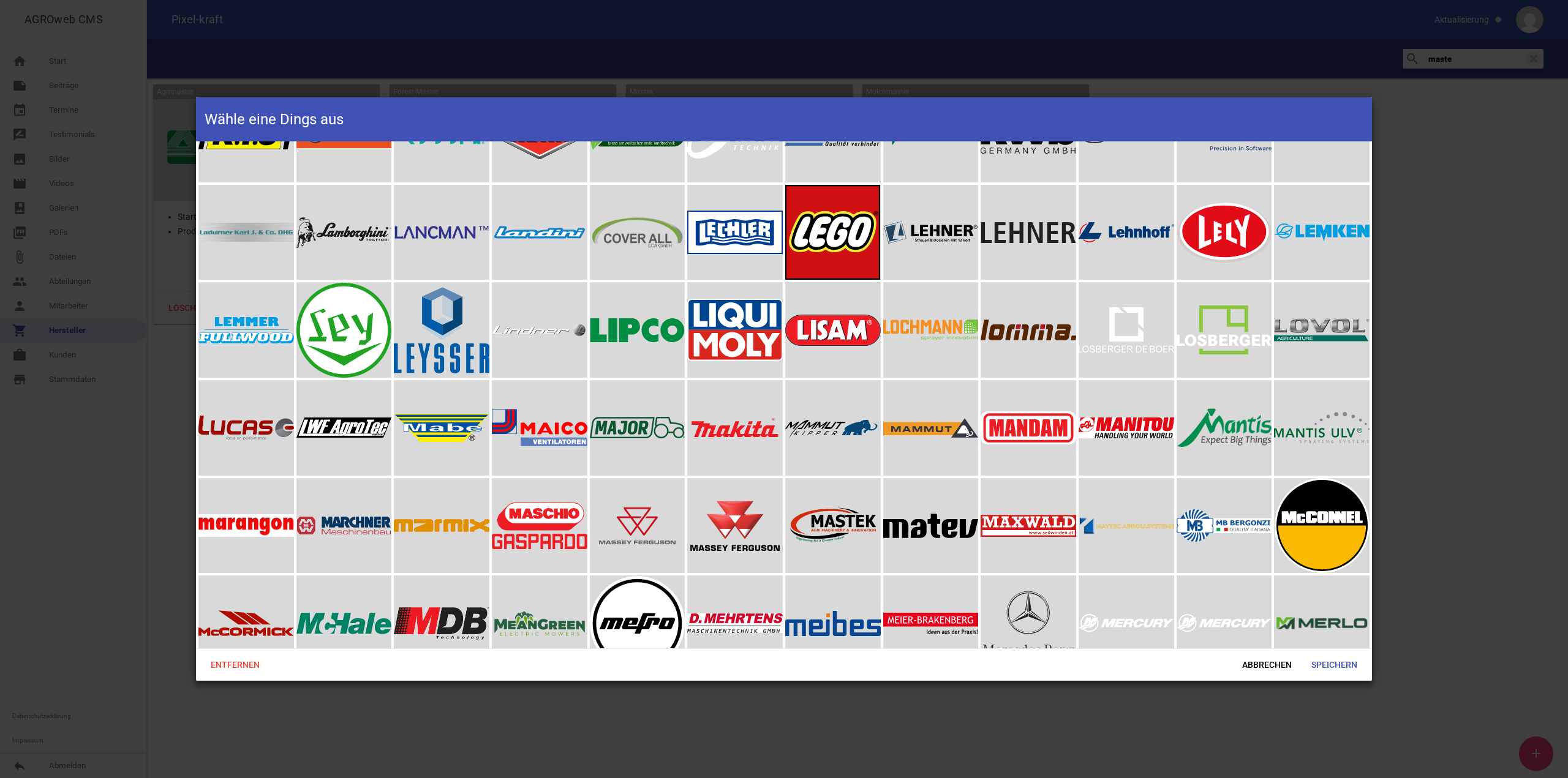
click at [840, 490] on div at bounding box center [833, 525] width 95 height 95
click at [1328, 669] on span "Speichern" at bounding box center [1335, 665] width 66 height 22
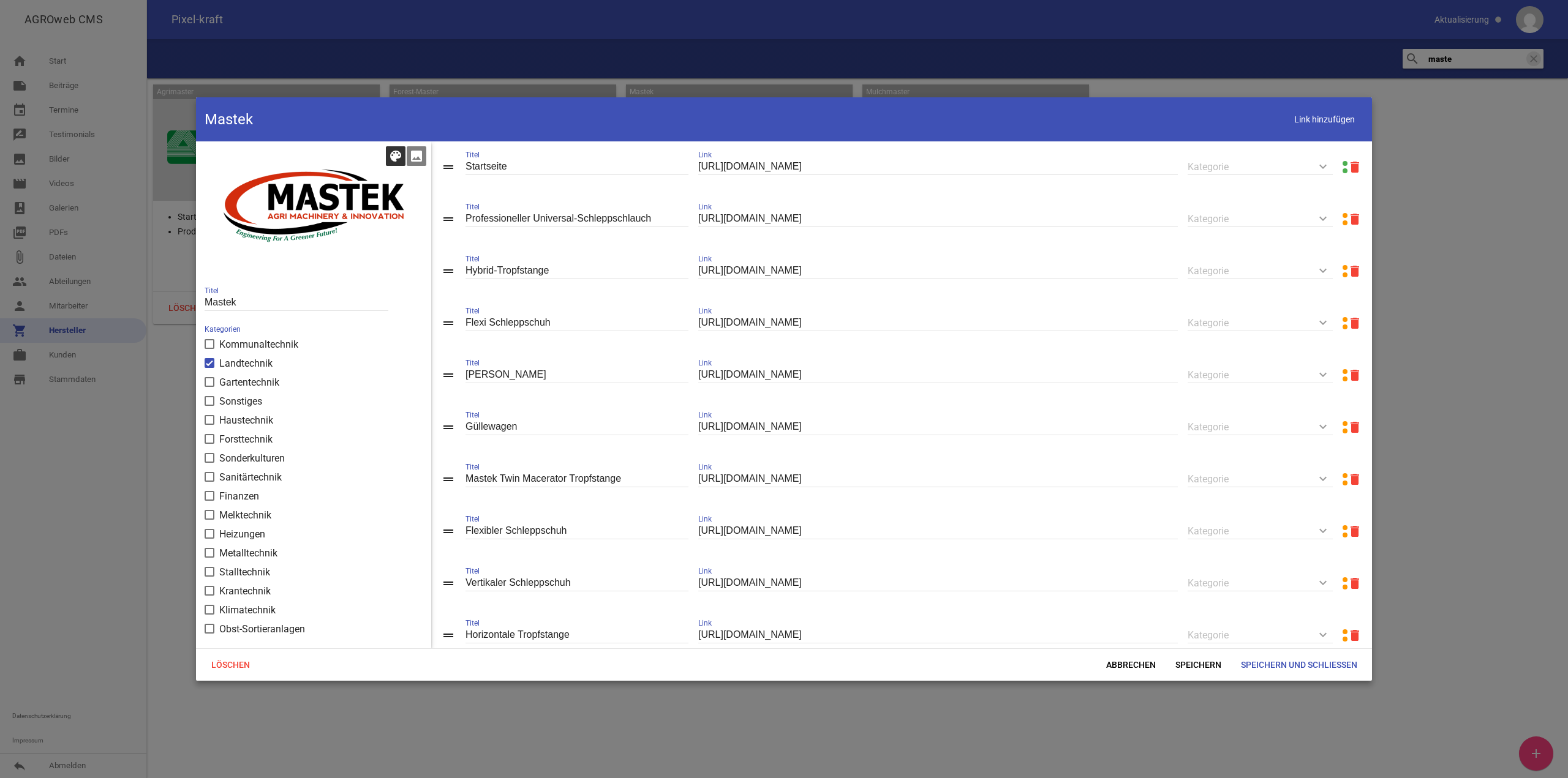
click at [396, 150] on icon "color_lens" at bounding box center [395, 156] width 14 height 14
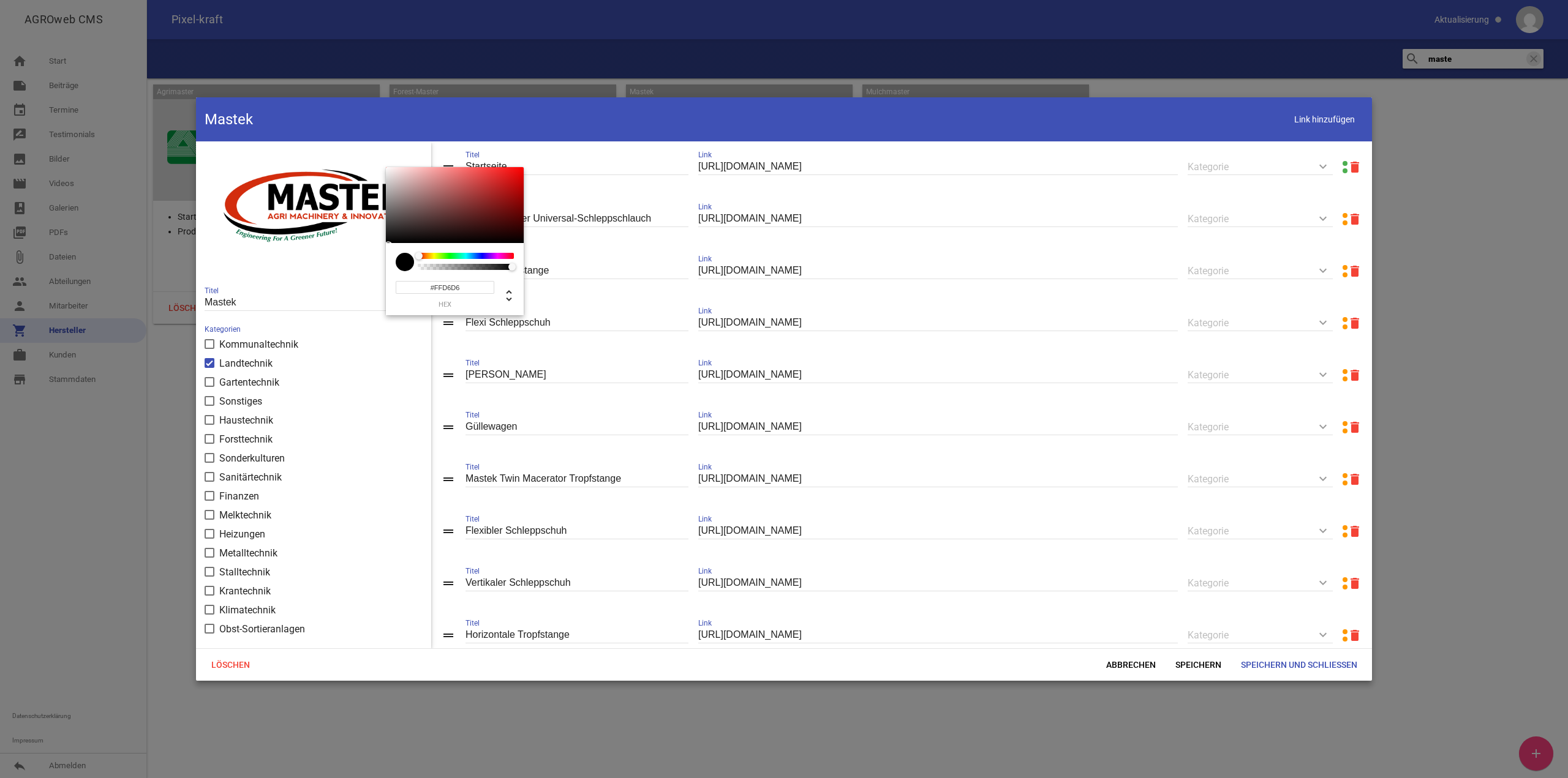
type input "#FFFFFF"
drag, startPoint x: 376, startPoint y: 127, endPoint x: 350, endPoint y: 102, distance: 36.1
click at [350, 102] on div "Mastek Link hinzufügen color_lens image #FFFFFF hex 255 r 255 g 255 b 1 a 0 h 0…" at bounding box center [784, 389] width 1176 height 584
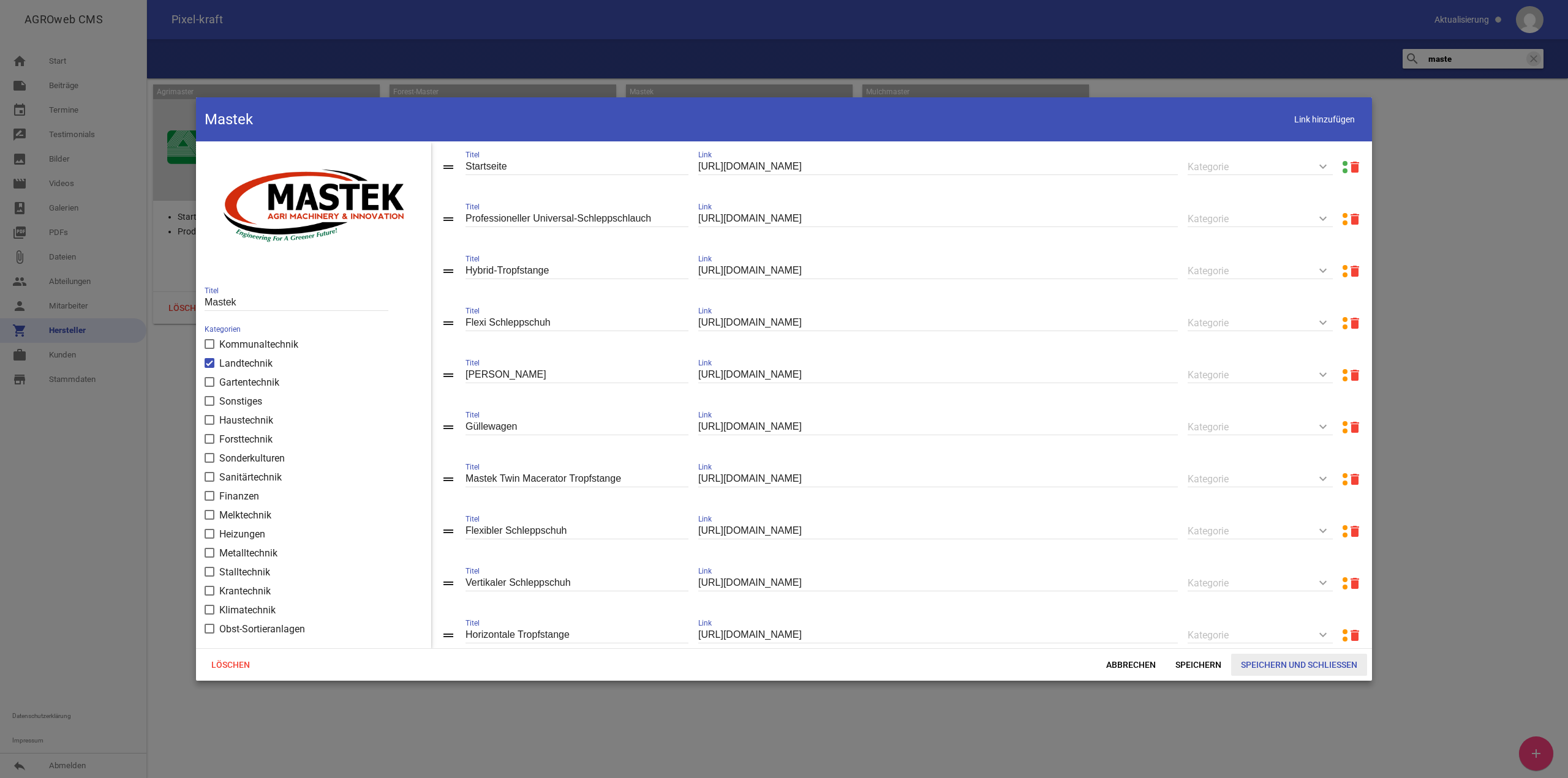
click at [1291, 669] on span "Speichern und Schließen" at bounding box center [1299, 665] width 136 height 22
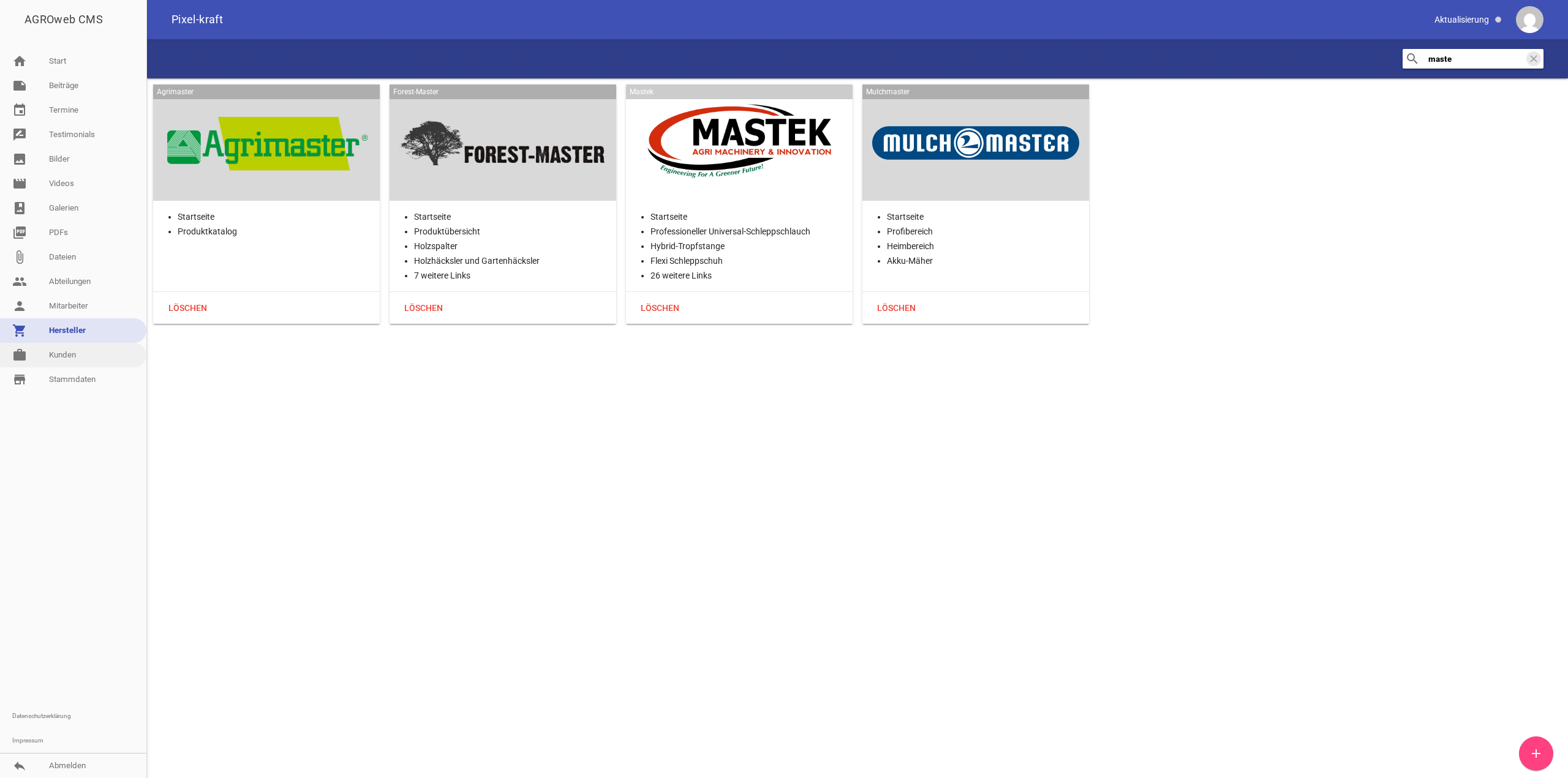
click at [66, 345] on link "work [PERSON_NAME]" at bounding box center [73, 355] width 146 height 24
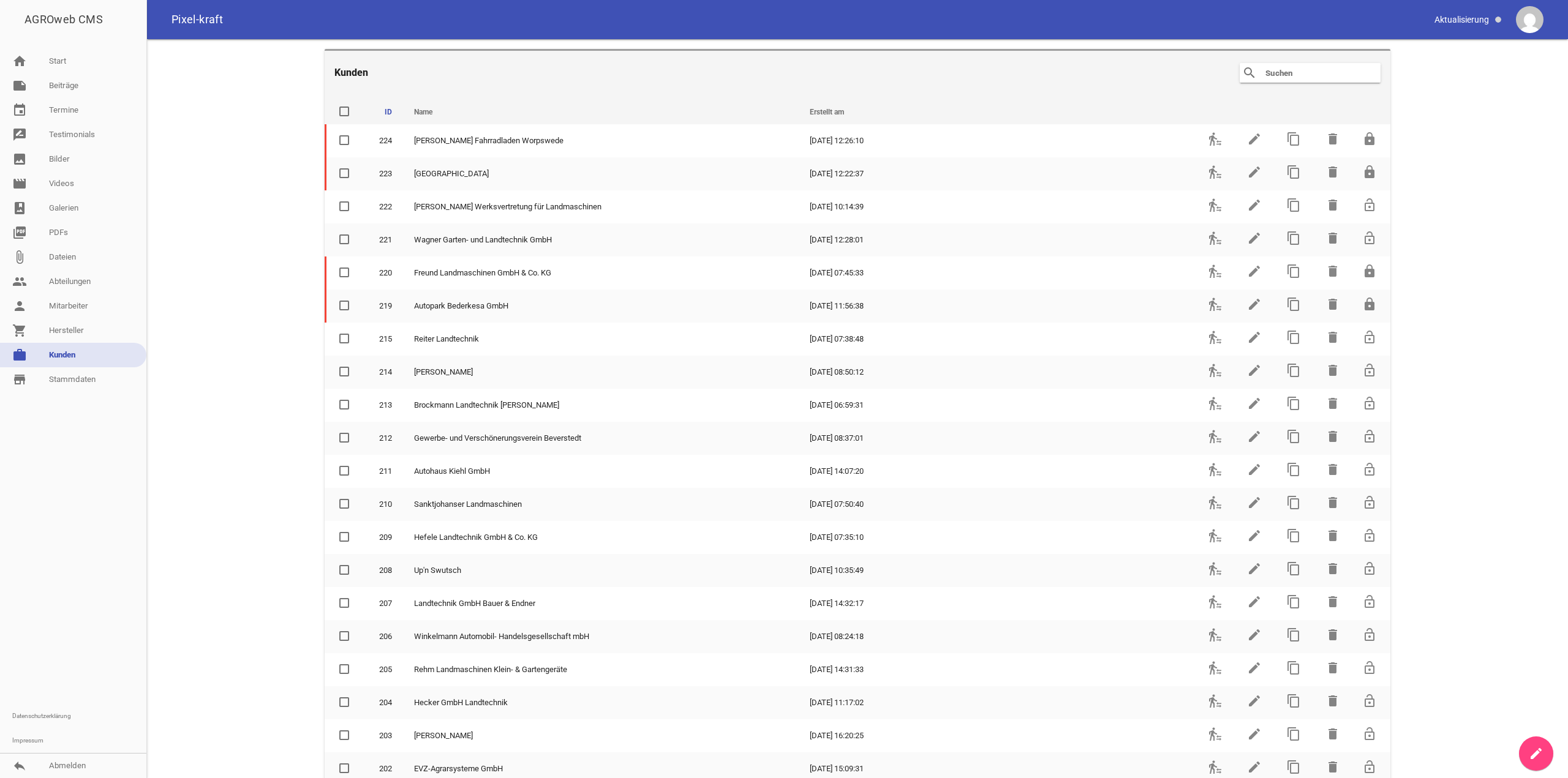
click at [1282, 68] on input "text" at bounding box center [1313, 73] width 98 height 14
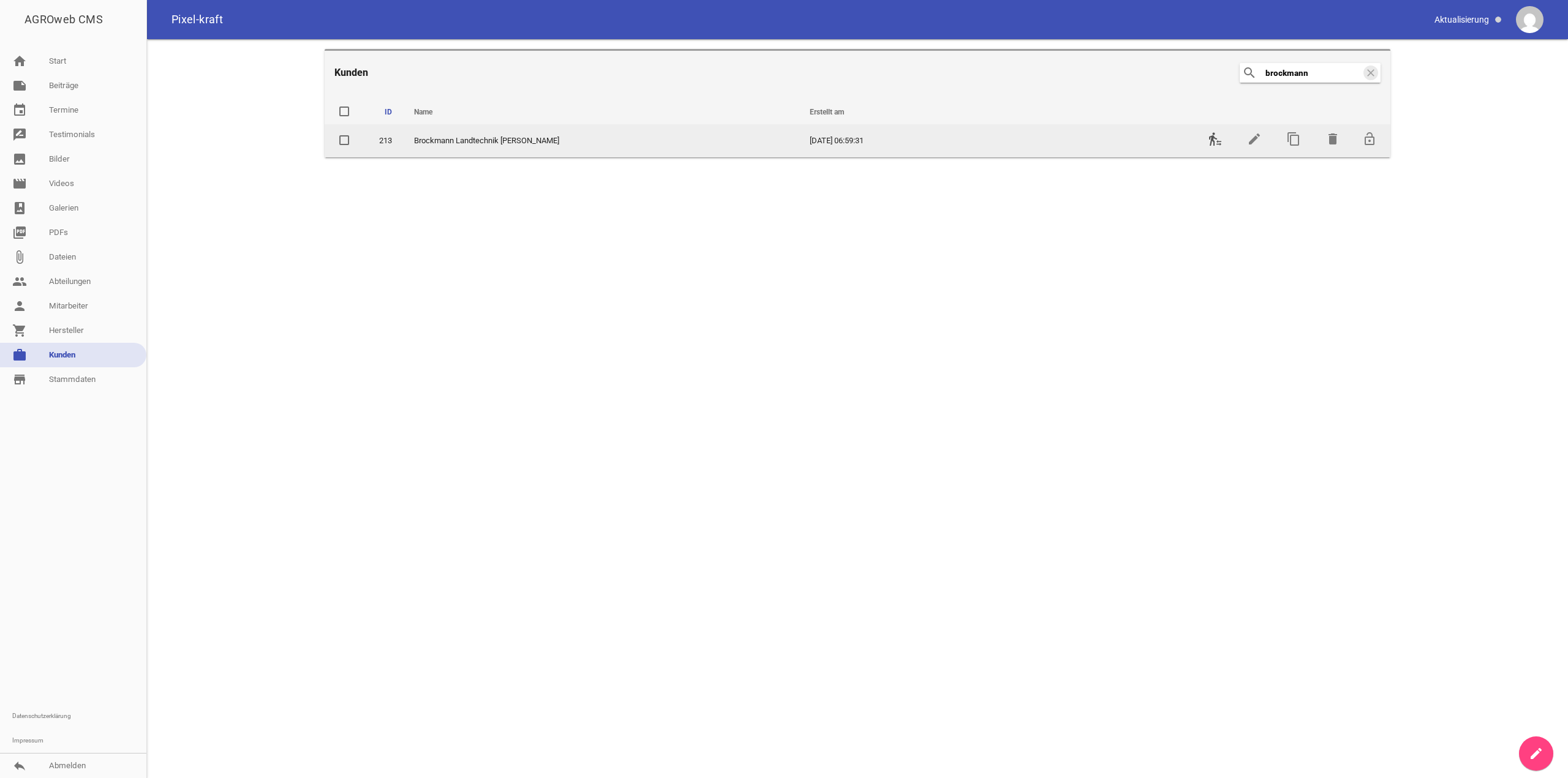
type input "brockmann"
click at [1216, 133] on icon "transfer_within_a_station" at bounding box center [1215, 139] width 14 height 14
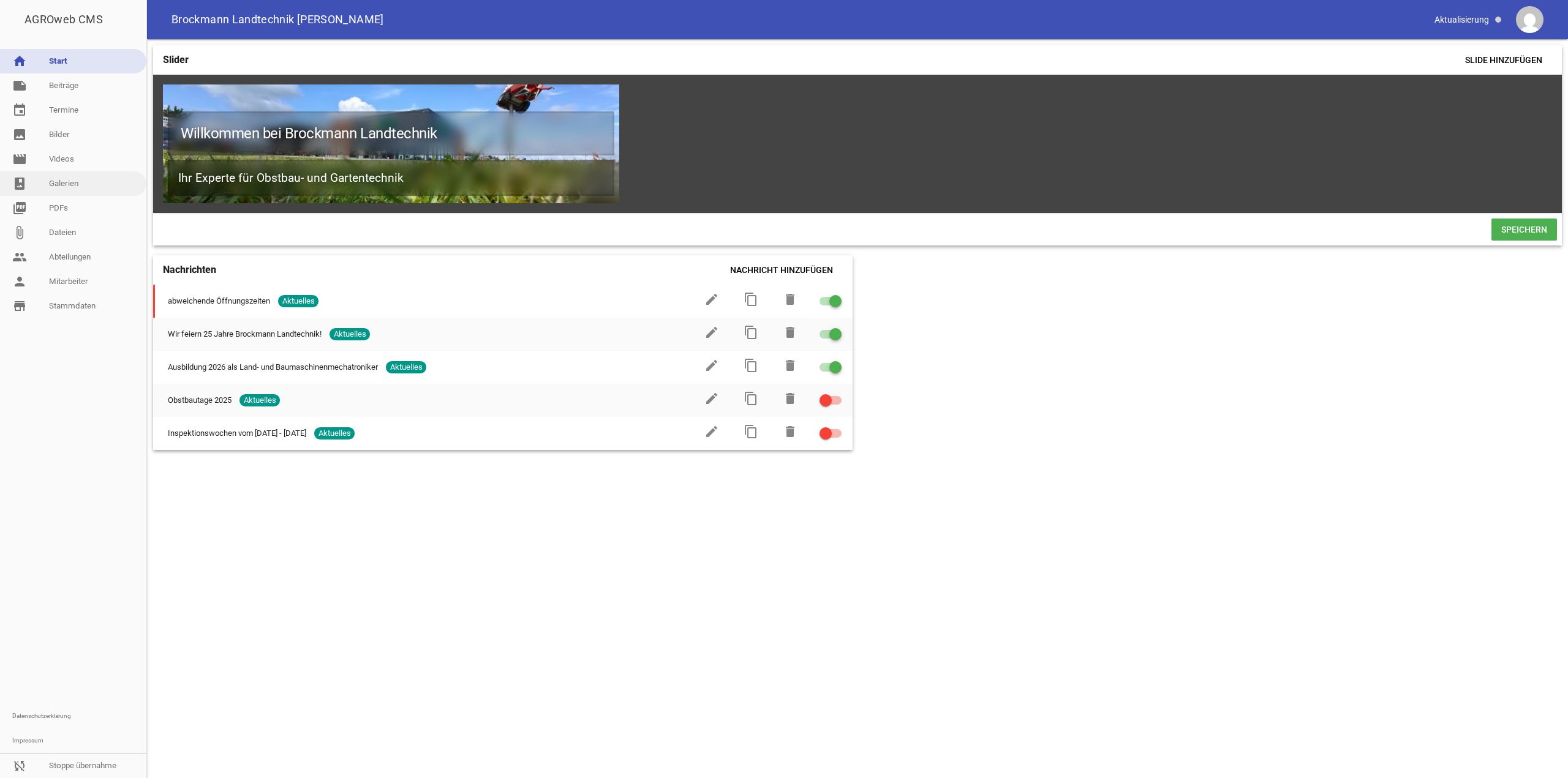
click at [66, 177] on link "photo_album Galerien" at bounding box center [73, 183] width 146 height 24
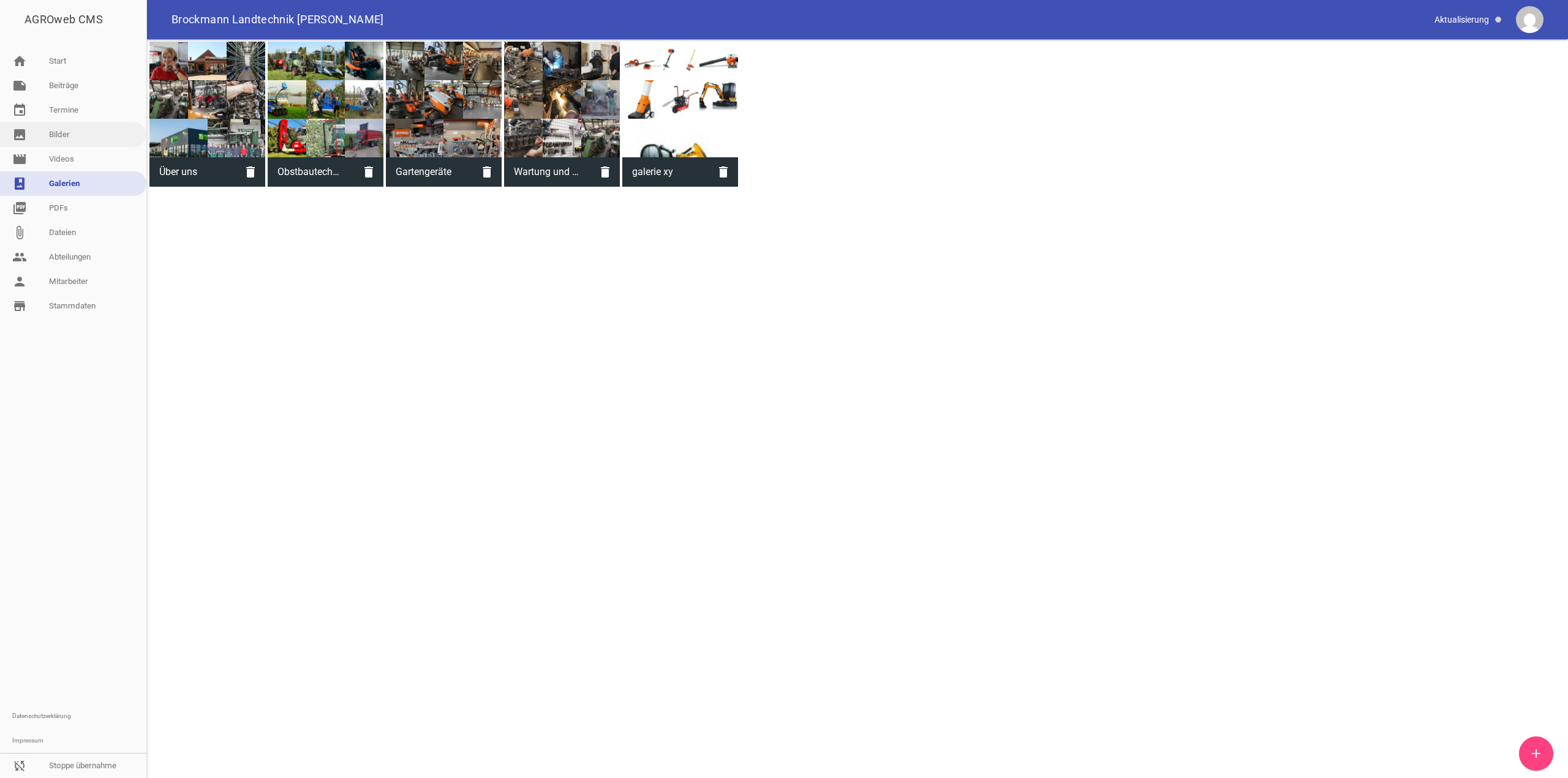
click at [68, 140] on link "image Bilder" at bounding box center [73, 135] width 146 height 24
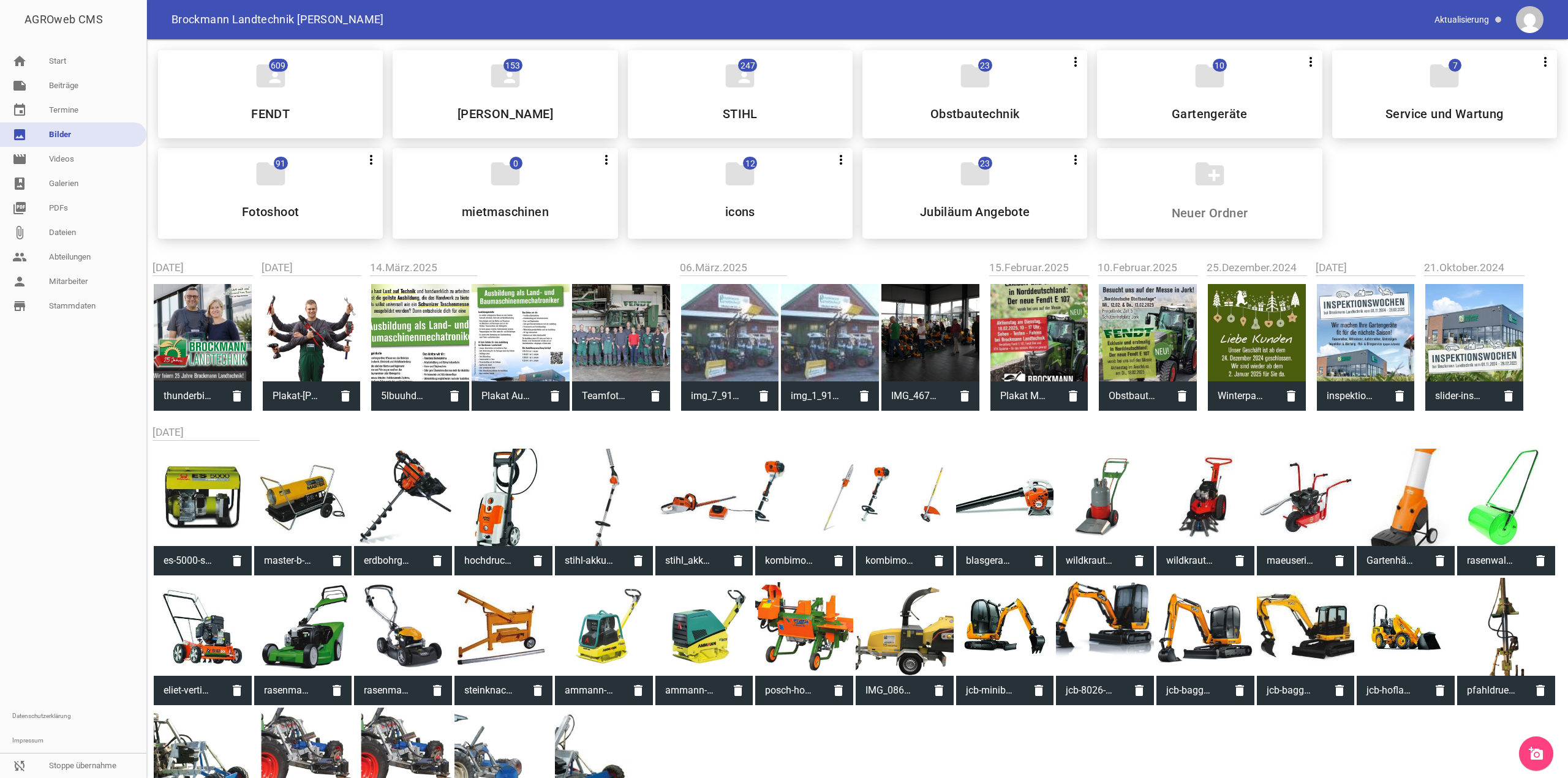
click at [199, 313] on div at bounding box center [202, 333] width 98 height 98
type input "thunderbird_v5Q3HaGkOR.png"
type input "662"
type input "714"
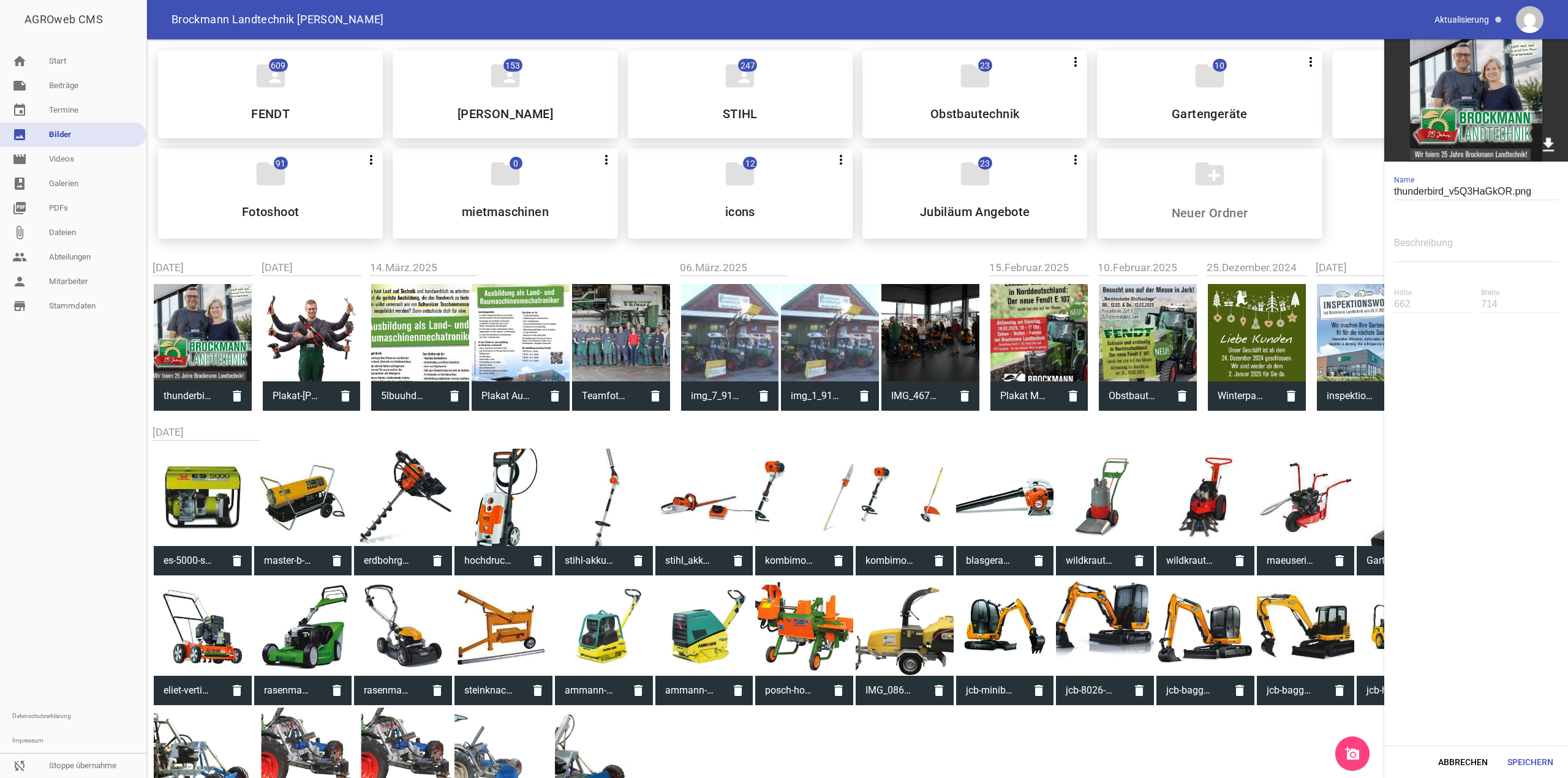
click at [1559, 150] on link "download" at bounding box center [1548, 146] width 27 height 30
